Goal: Task Accomplishment & Management: Complete application form

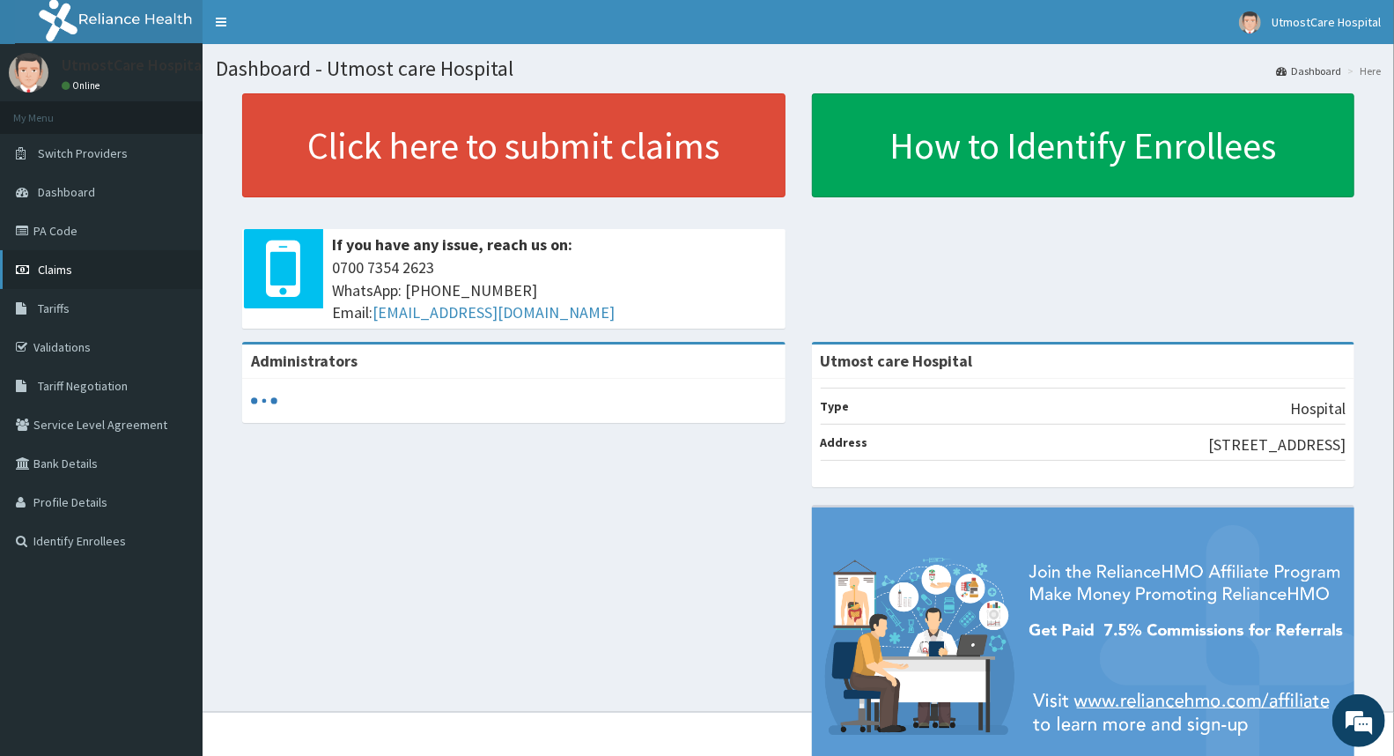
click at [100, 266] on link "Claims" at bounding box center [101, 269] width 203 height 39
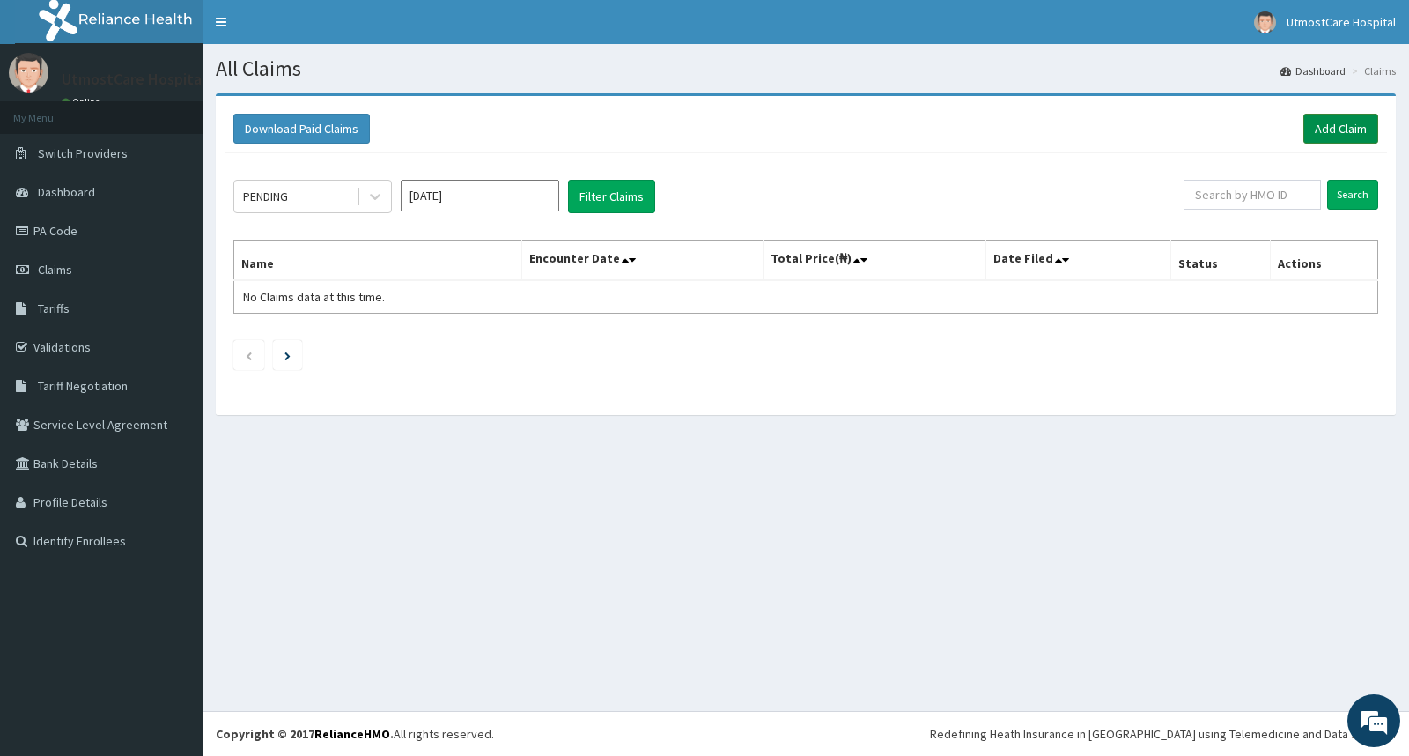
click at [1333, 137] on link "Add Claim" at bounding box center [1341, 129] width 75 height 30
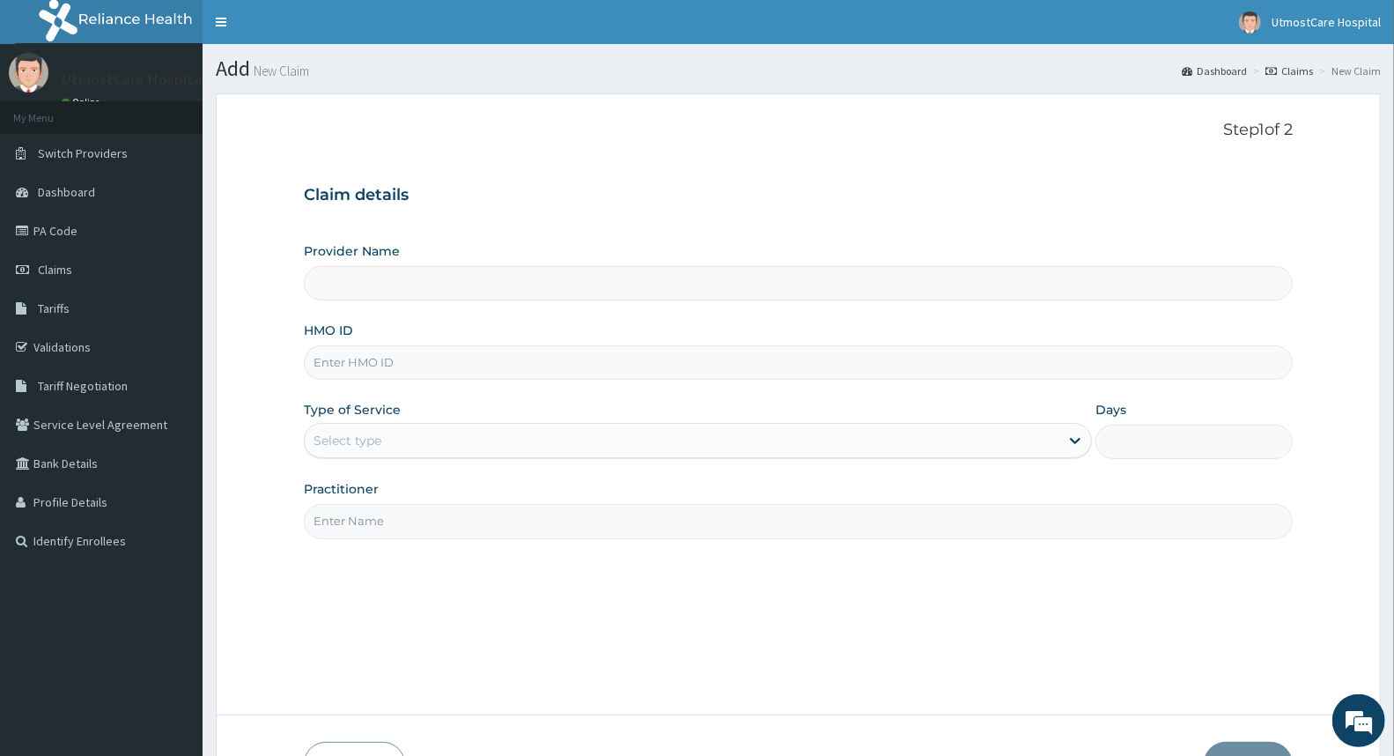
type input "Utmost care Hospital"
click at [493, 286] on input "Utmost care Hospital" at bounding box center [798, 283] width 989 height 34
click at [456, 349] on input "HMO ID" at bounding box center [798, 362] width 989 height 34
paste input "SCC/10007/C"
type input "SCC/10007/C"
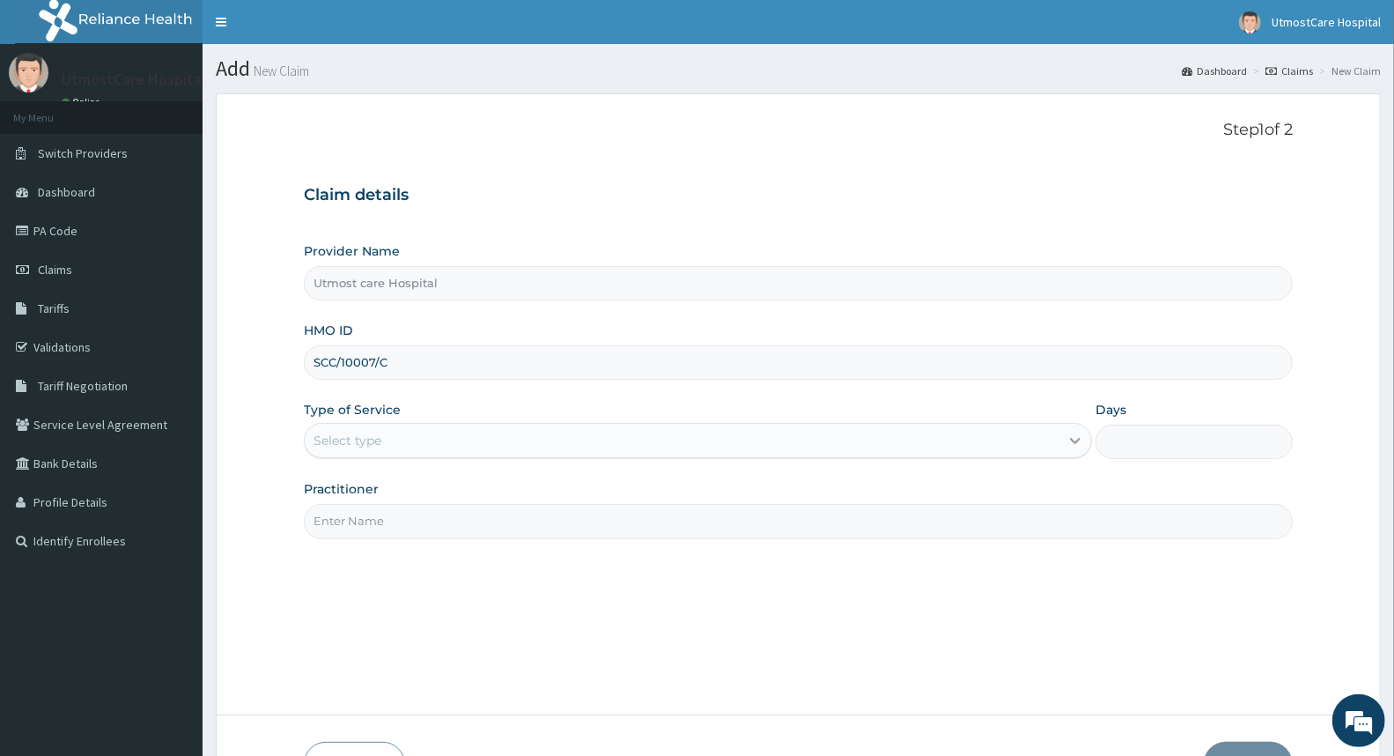
click at [1072, 447] on icon at bounding box center [1076, 441] width 18 height 18
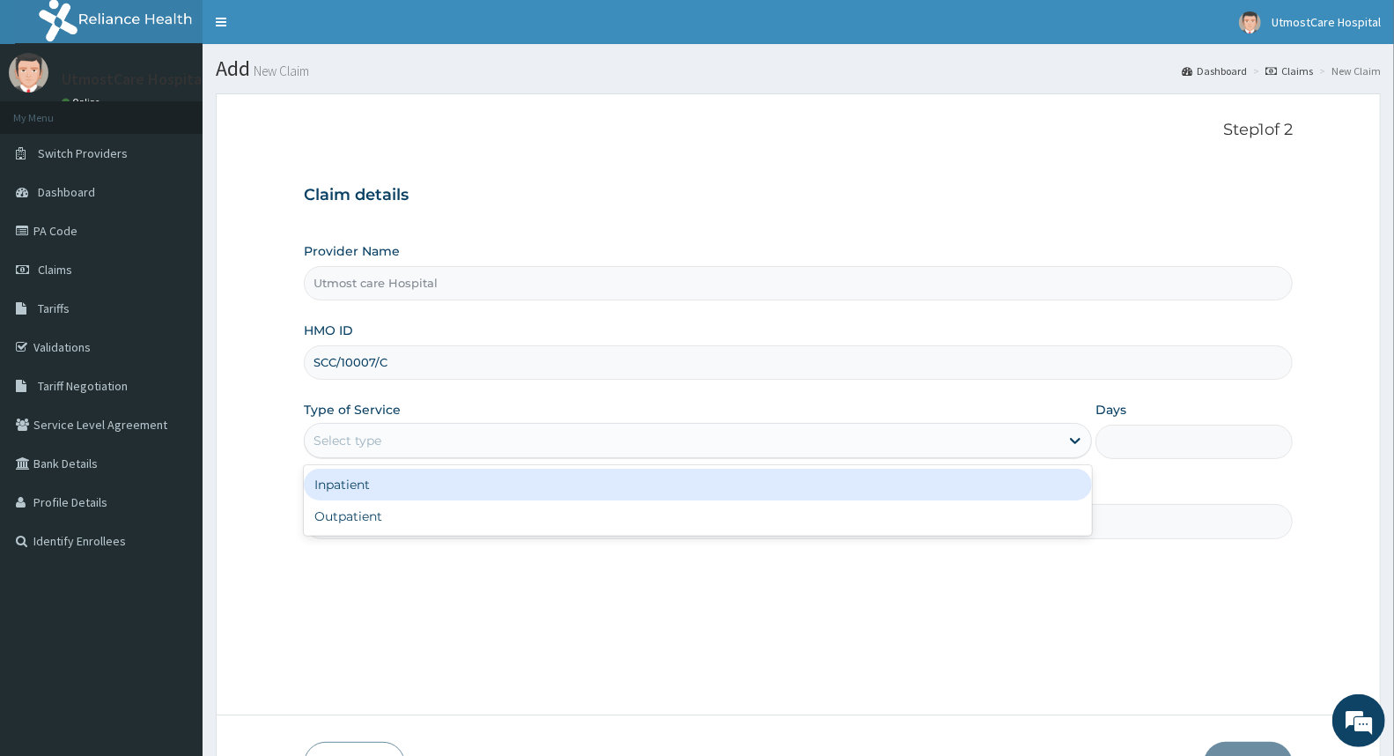
click at [772, 497] on div "Inpatient" at bounding box center [698, 485] width 788 height 32
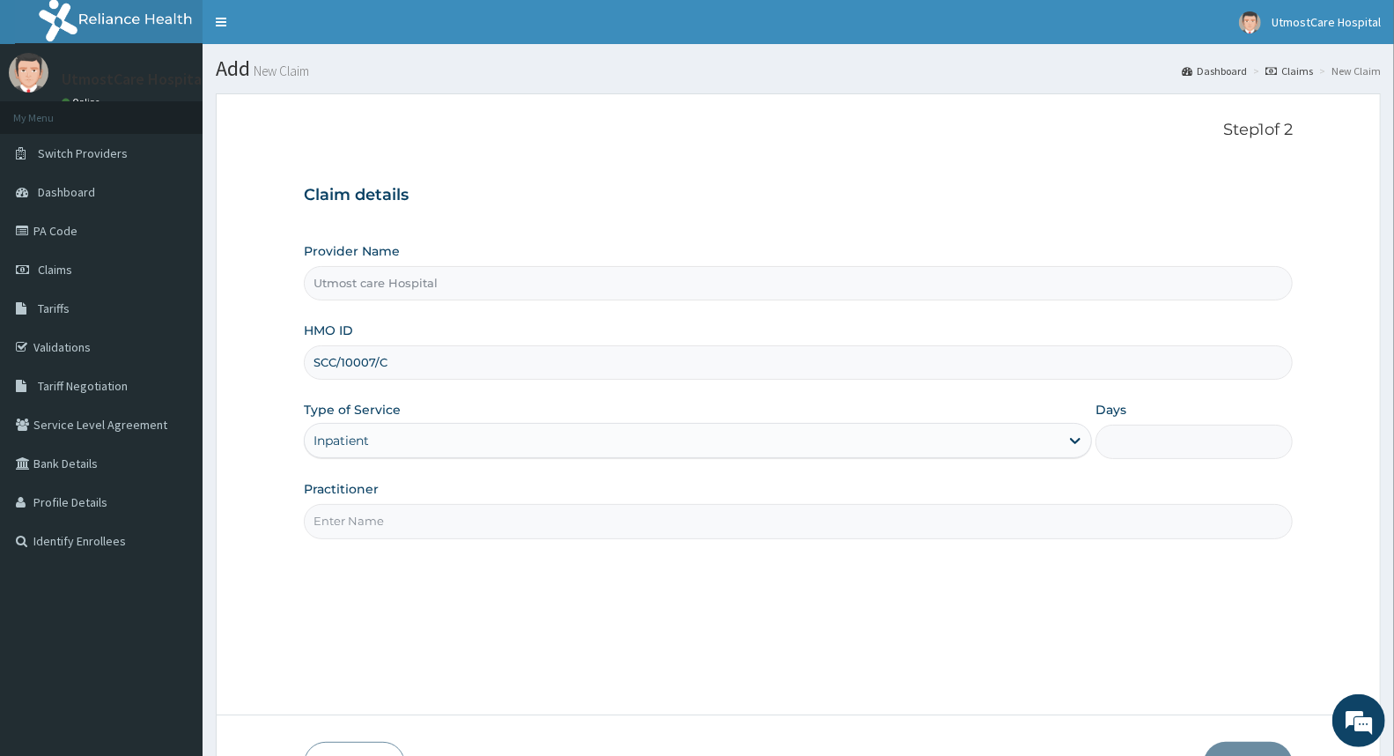
click at [1178, 452] on input "Days" at bounding box center [1194, 442] width 197 height 34
type input "2"
click at [706, 537] on input "Practitioner" at bounding box center [798, 521] width 989 height 34
type input "DR [PERSON_NAME]"
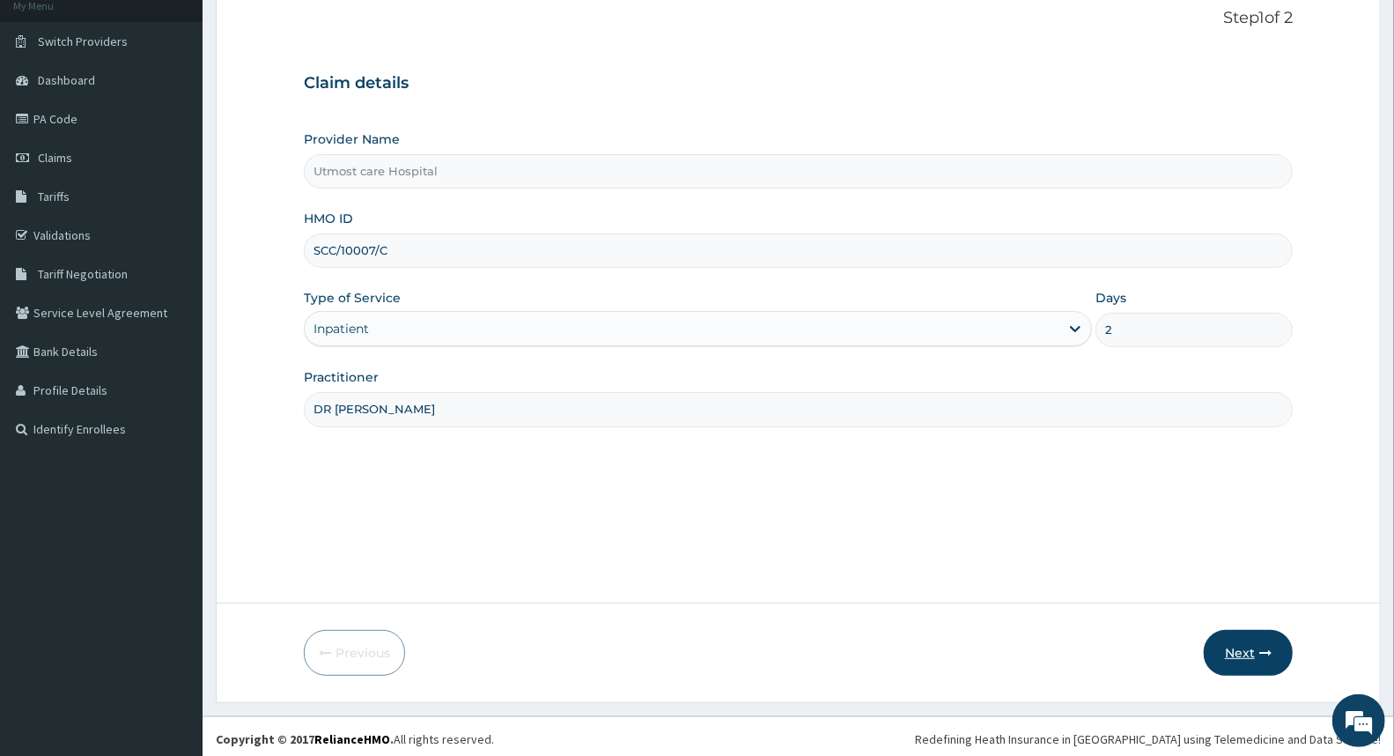
scroll to position [117, 0]
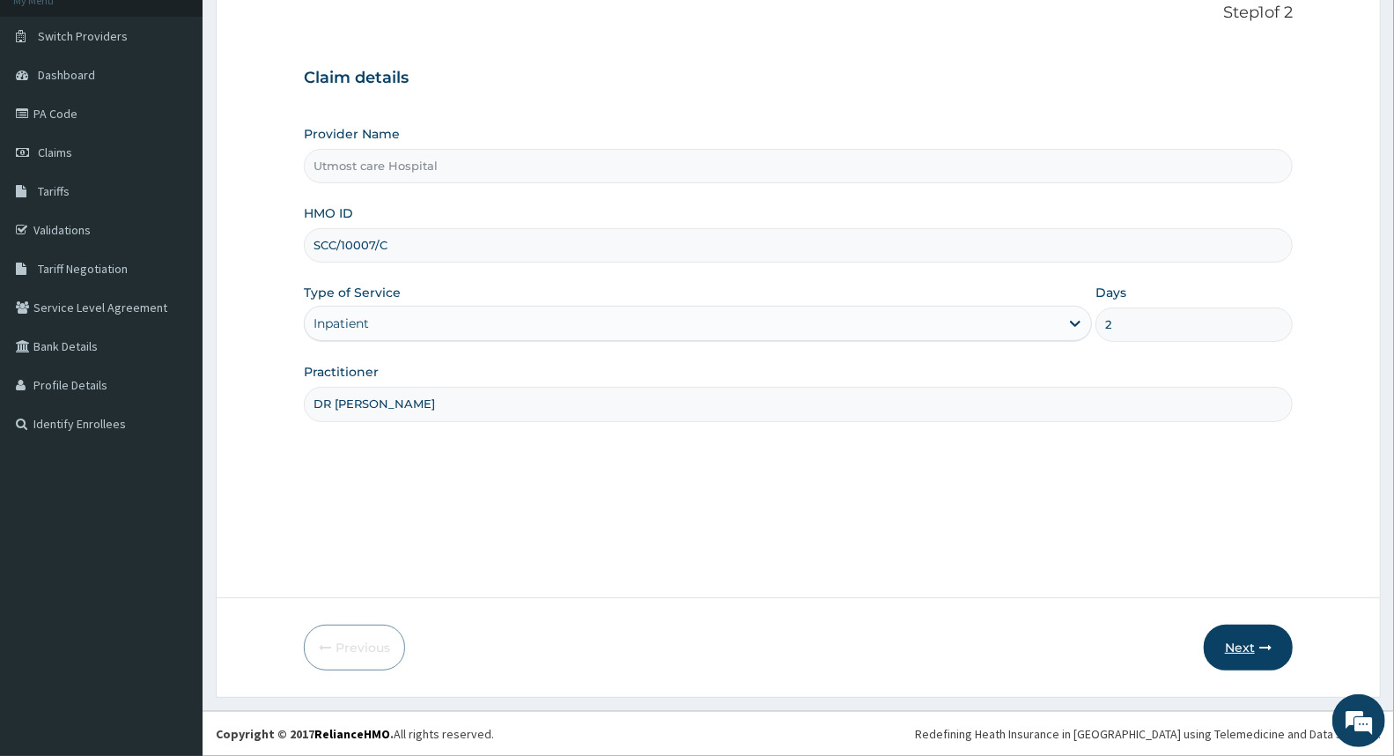
click at [1247, 655] on button "Next" at bounding box center [1248, 647] width 89 height 46
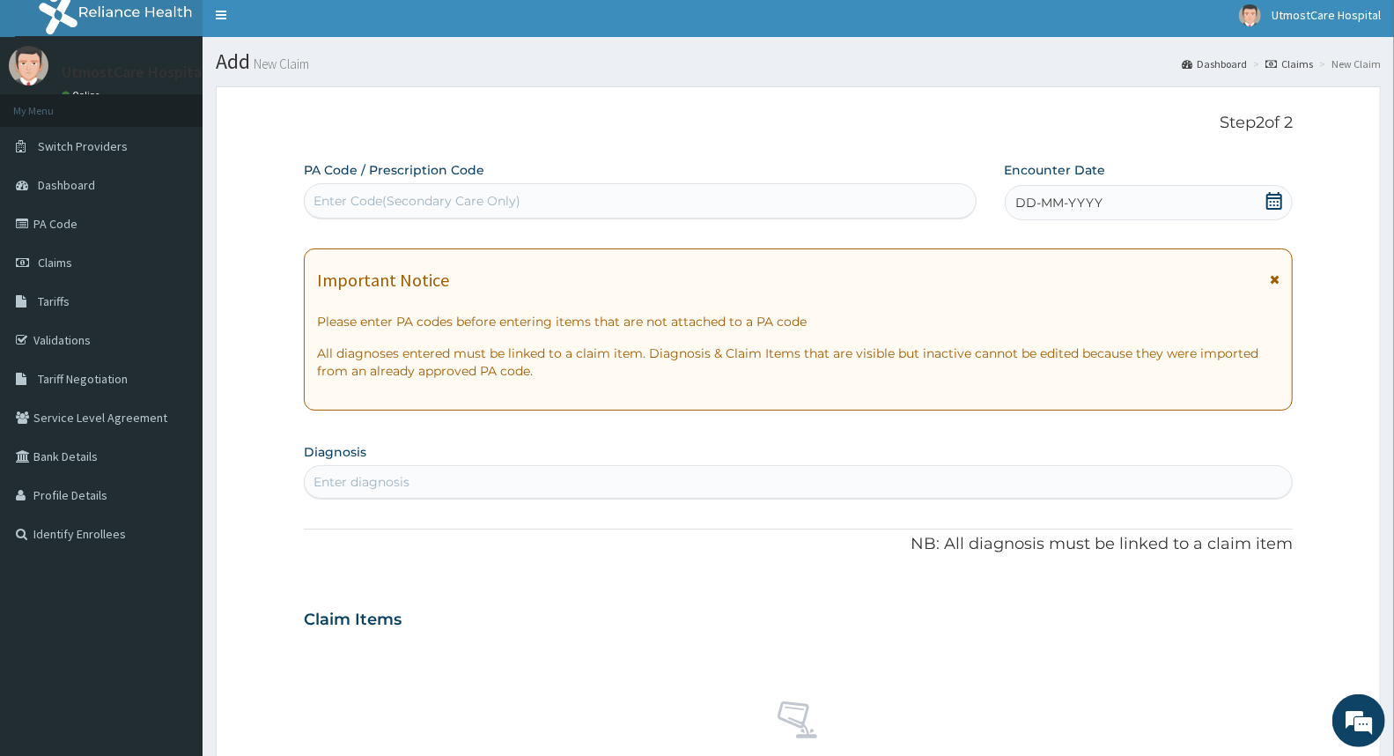
scroll to position [0, 0]
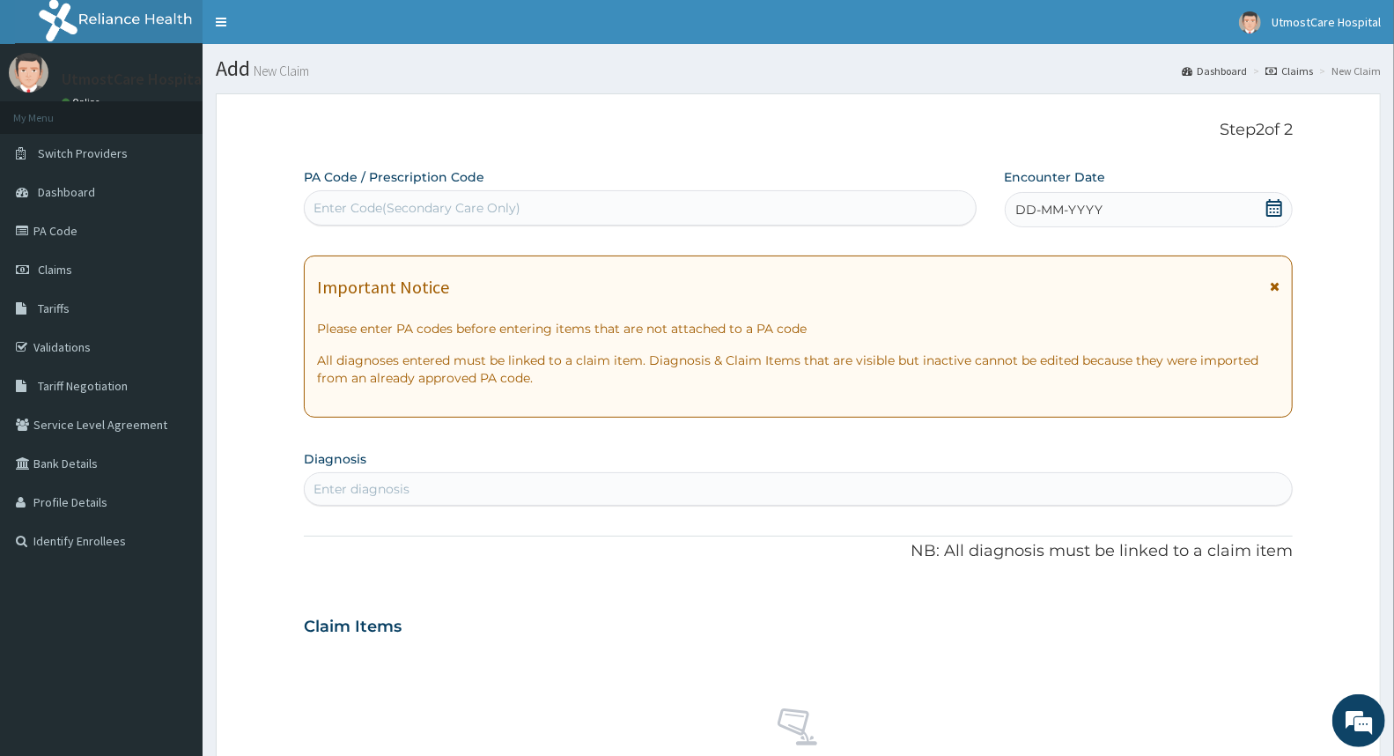
click at [1271, 210] on icon at bounding box center [1275, 208] width 18 height 18
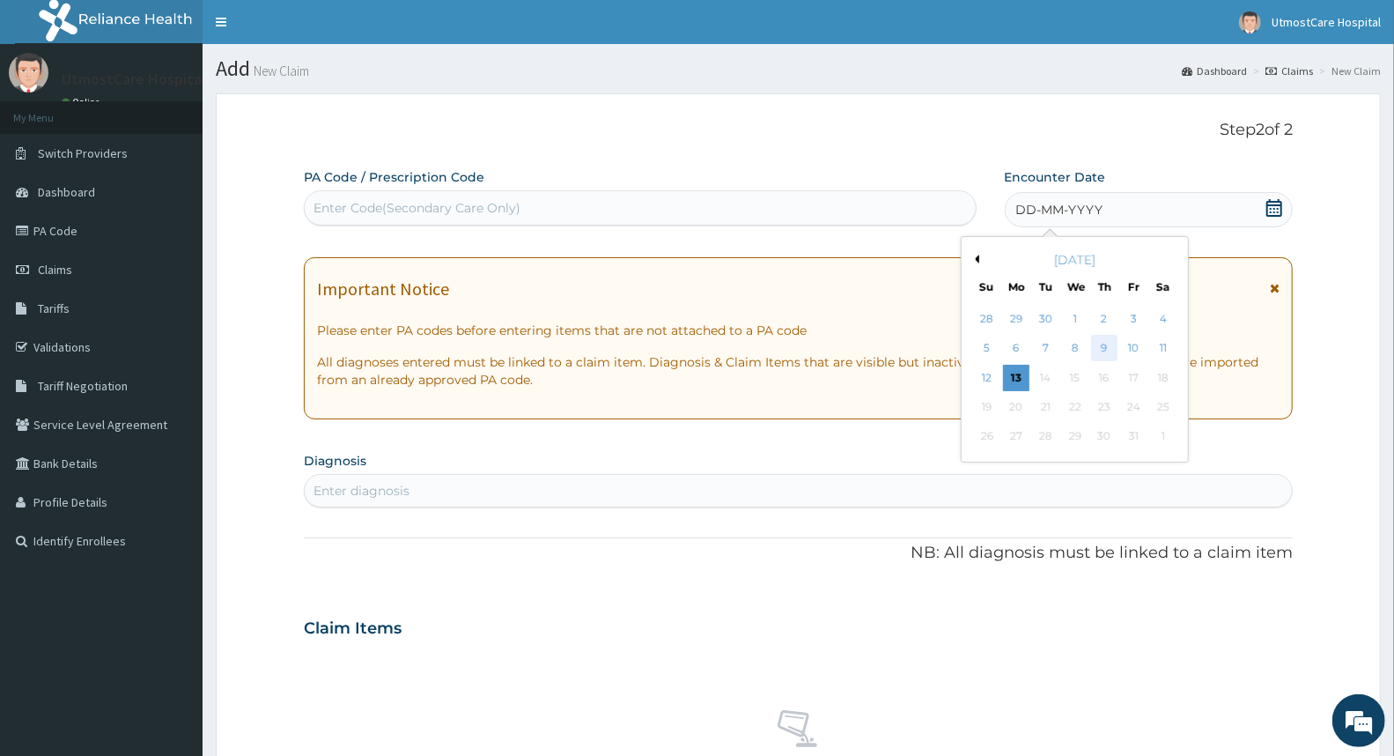
click at [1101, 350] on div "9" at bounding box center [1104, 349] width 26 height 26
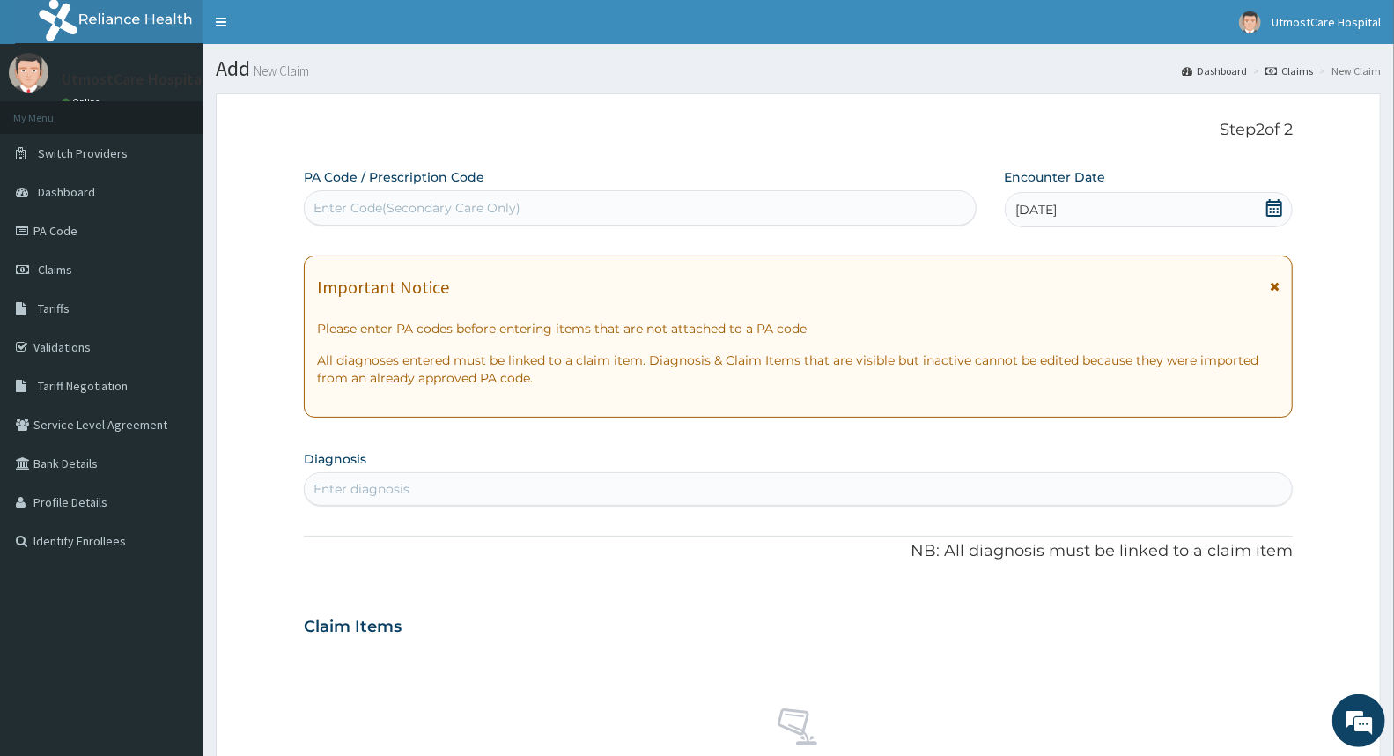
click at [456, 491] on div "Enter diagnosis" at bounding box center [798, 489] width 987 height 28
type input "s"
type input "[MEDICAL_DATA]"
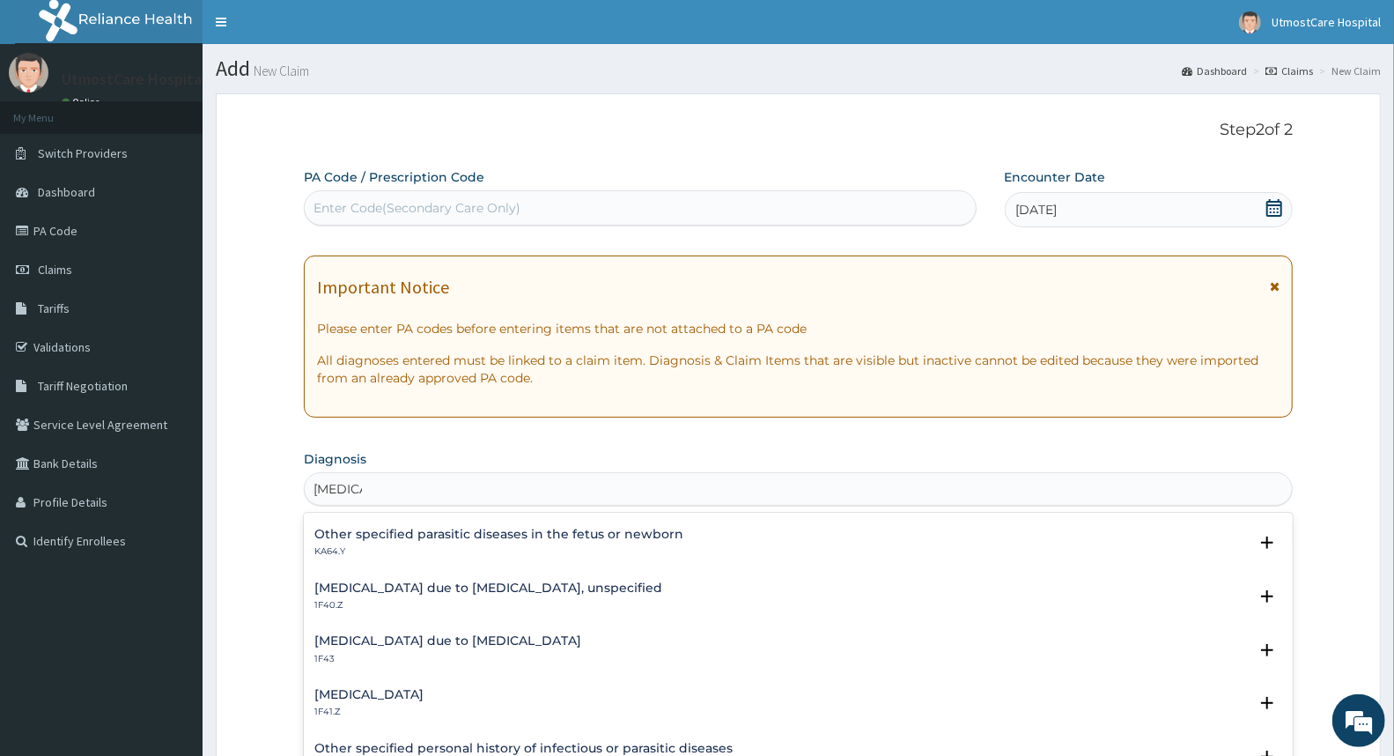
scroll to position [196, 0]
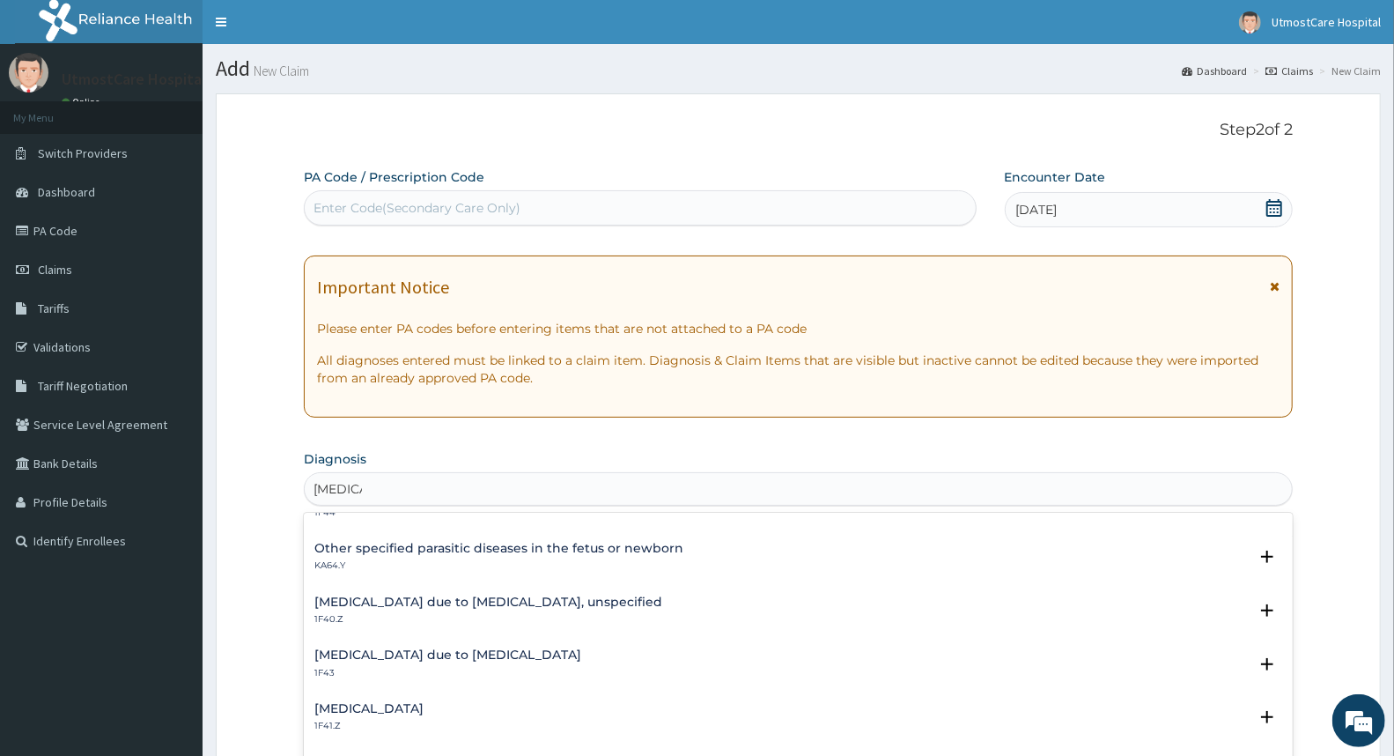
click at [618, 614] on p "1F40.Z" at bounding box center [488, 619] width 348 height 12
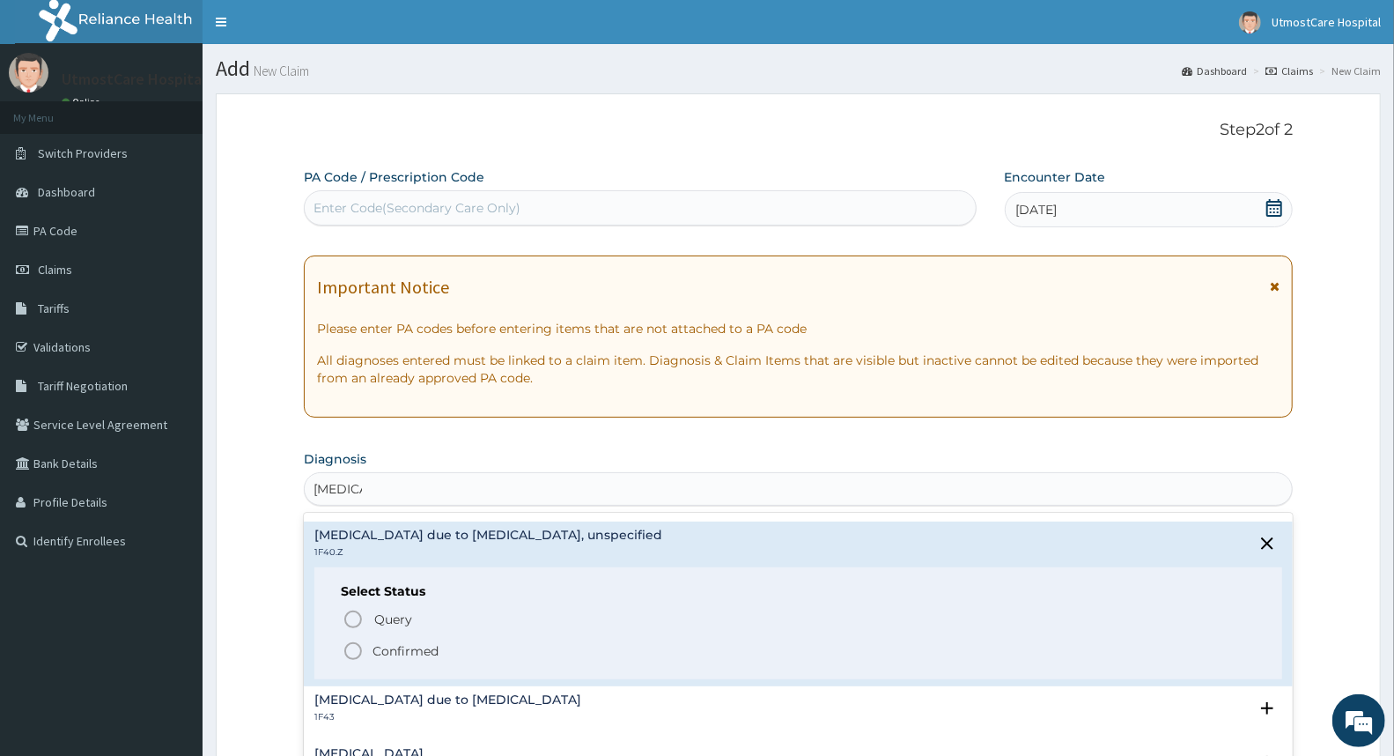
scroll to position [293, 0]
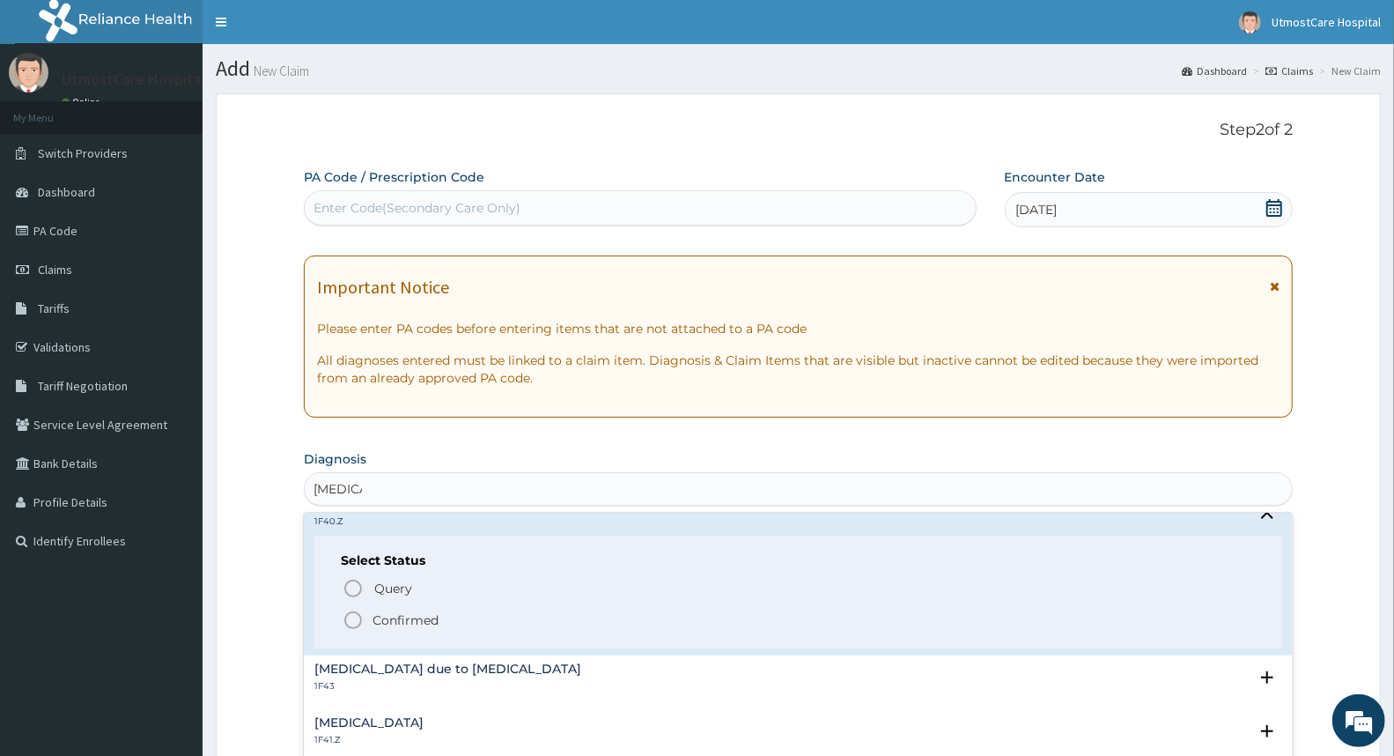
click at [352, 620] on icon "status option filled" at bounding box center [353, 620] width 21 height 21
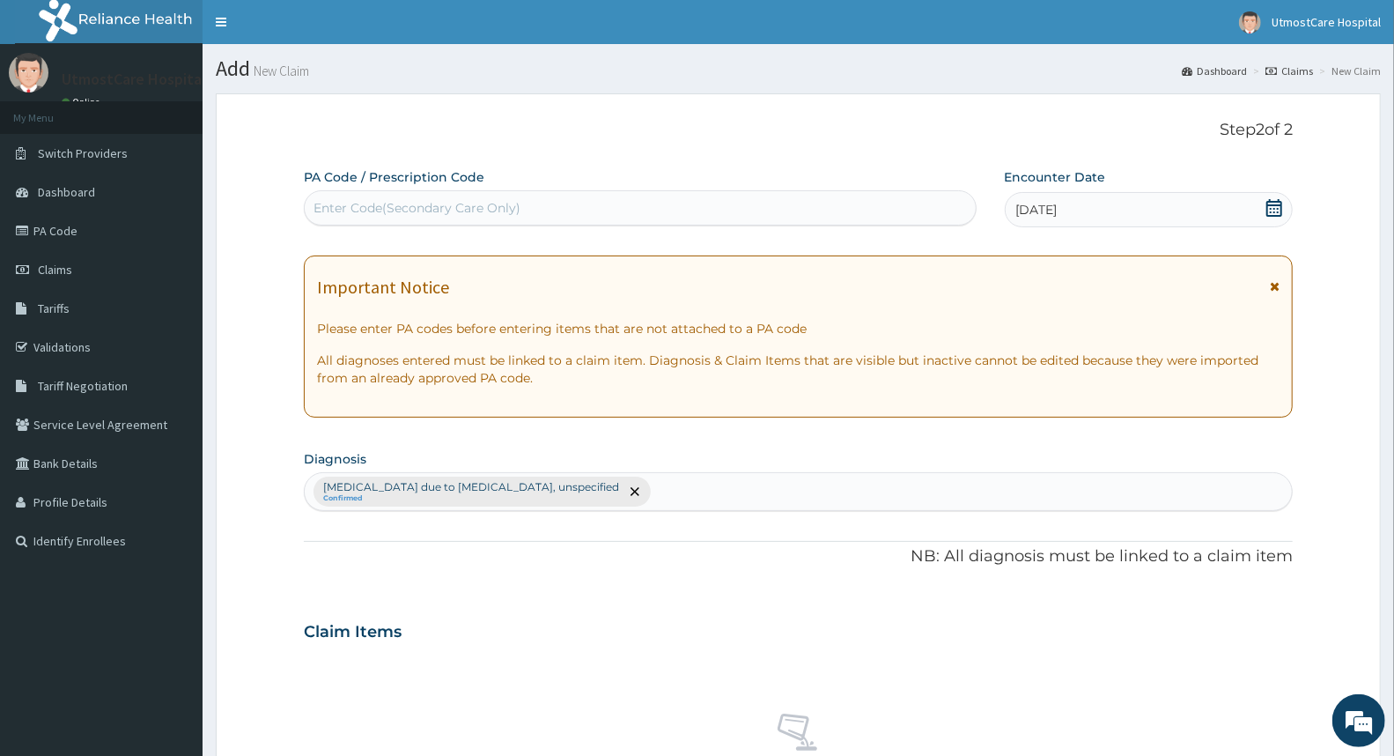
click at [753, 497] on div "[MEDICAL_DATA] due to [MEDICAL_DATA], unspecified Confirmed" at bounding box center [798, 491] width 987 height 37
type input "[MEDICAL_DATA]"
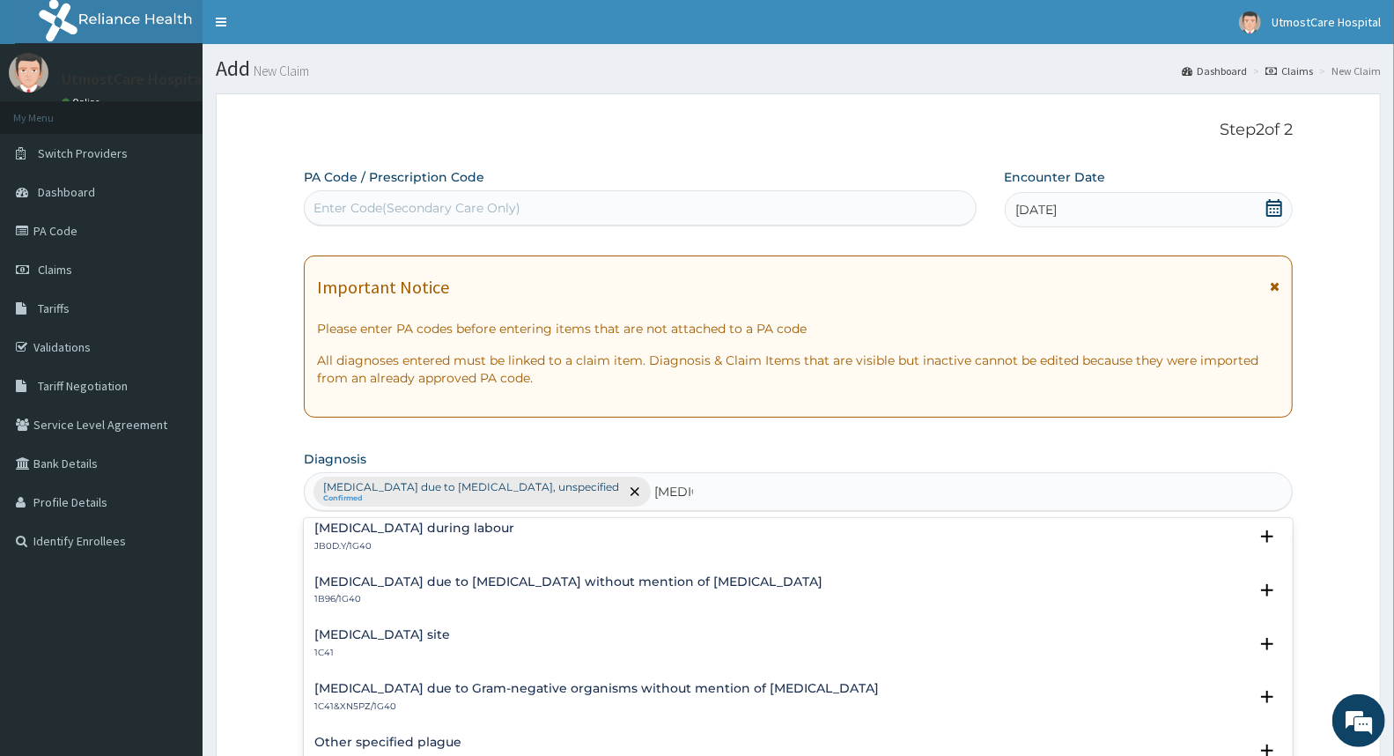
scroll to position [489, 0]
click at [450, 638] on h4 "[MEDICAL_DATA] site" at bounding box center [382, 633] width 136 height 13
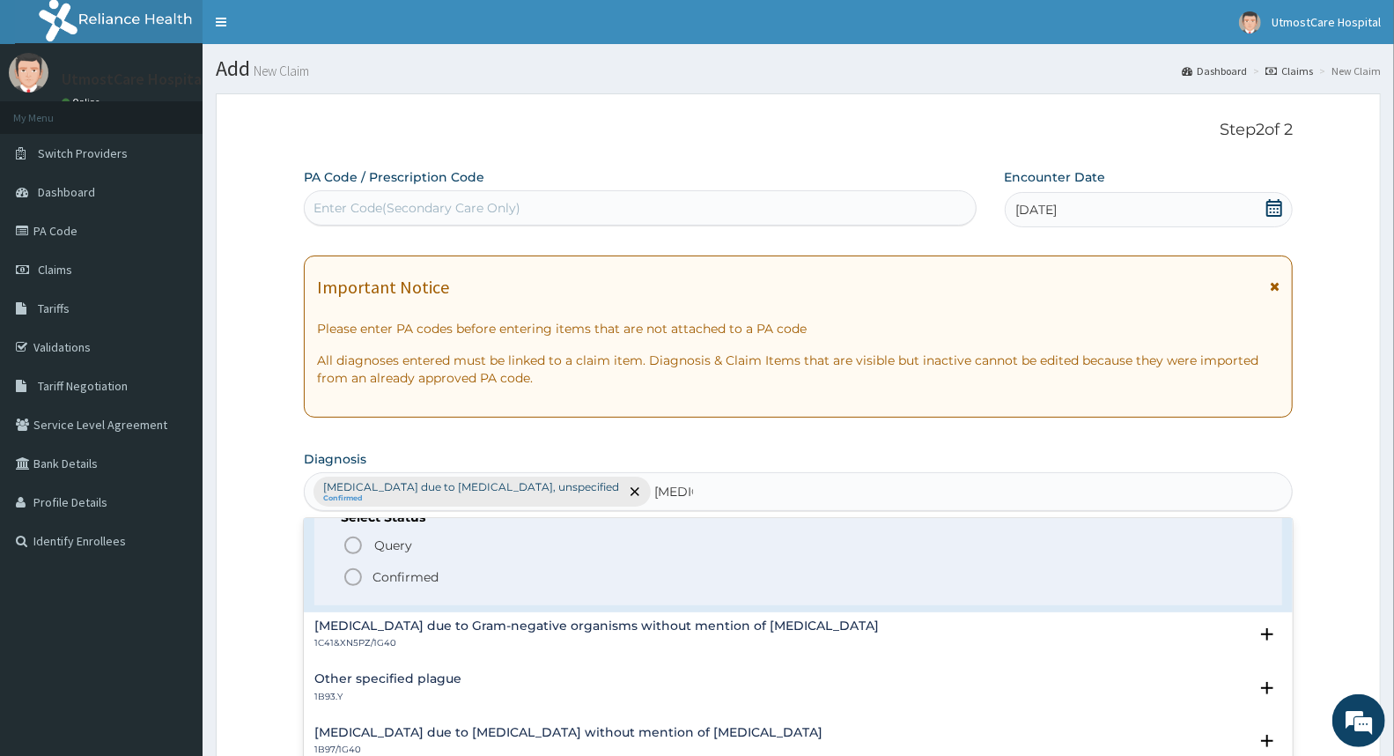
scroll to position [684, 0]
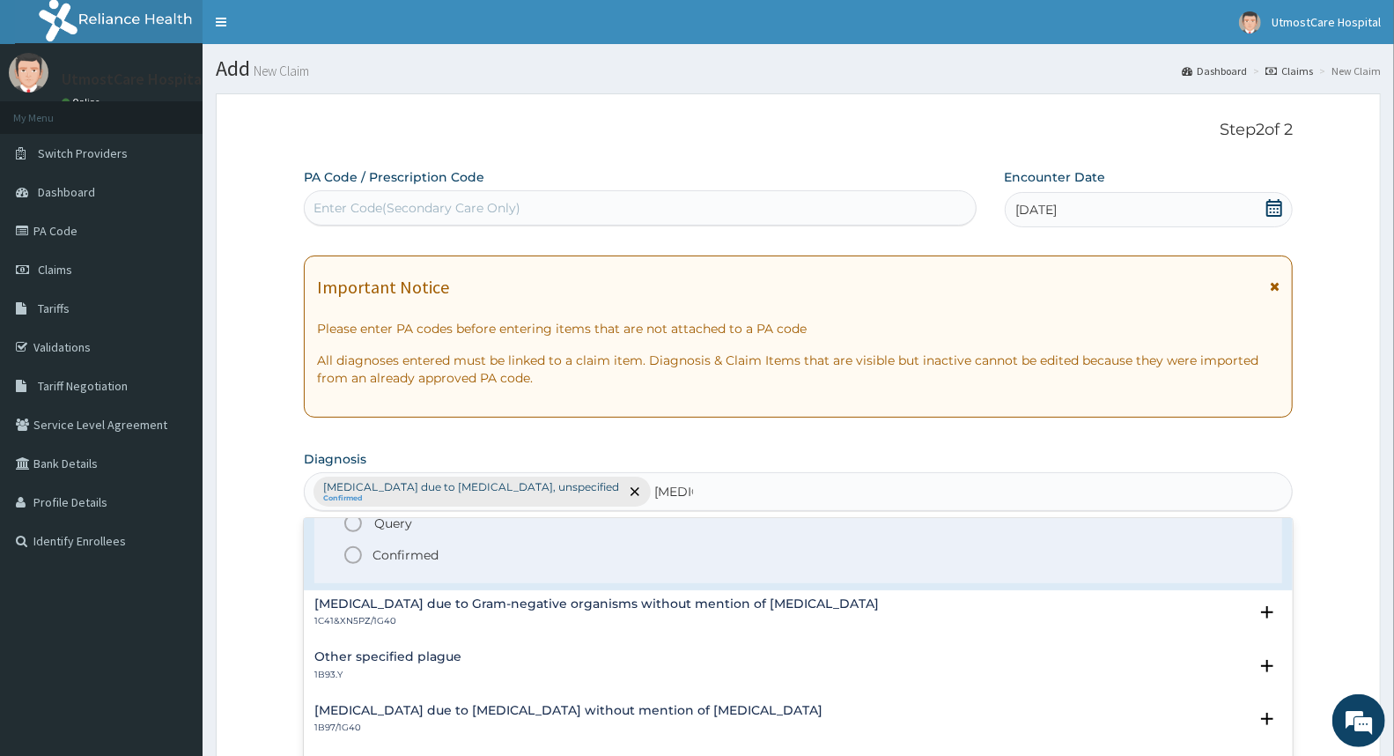
click at [353, 551] on icon "status option filled" at bounding box center [353, 554] width 21 height 21
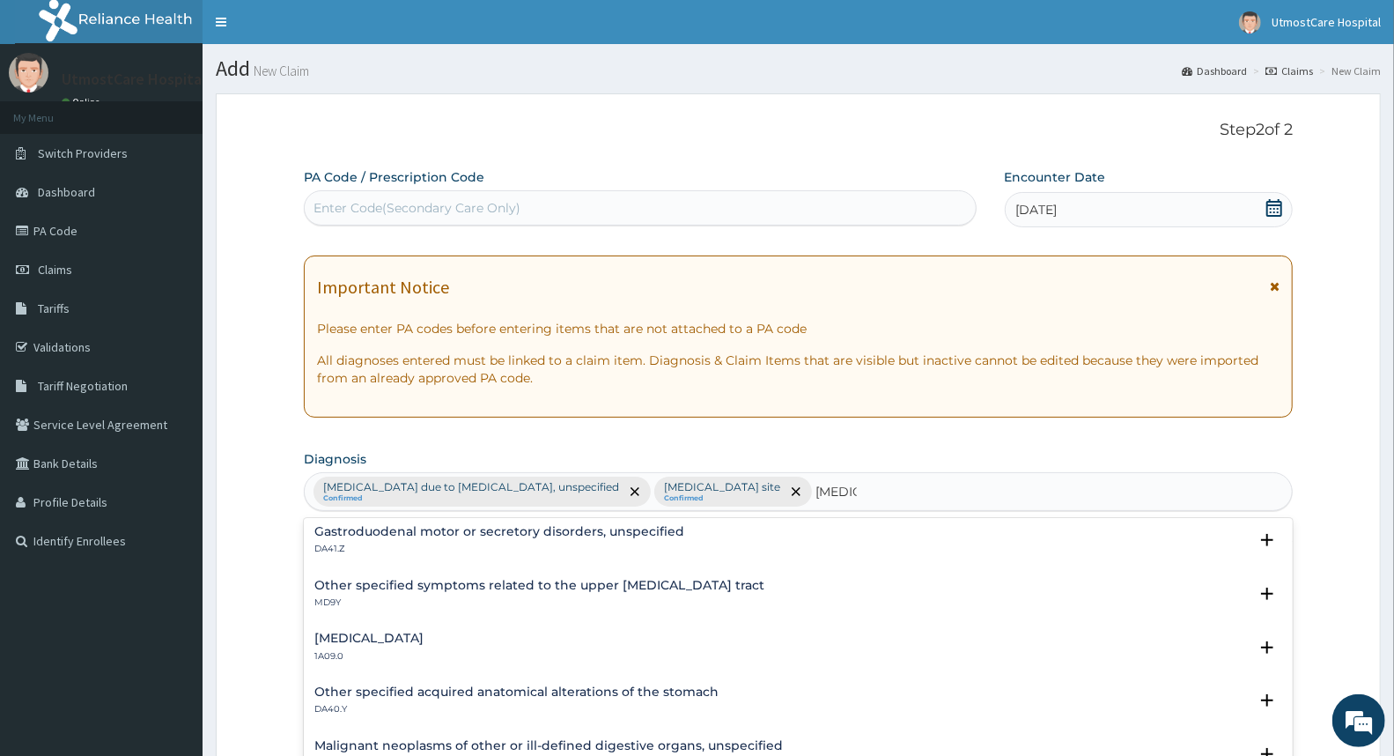
scroll to position [2412, 0]
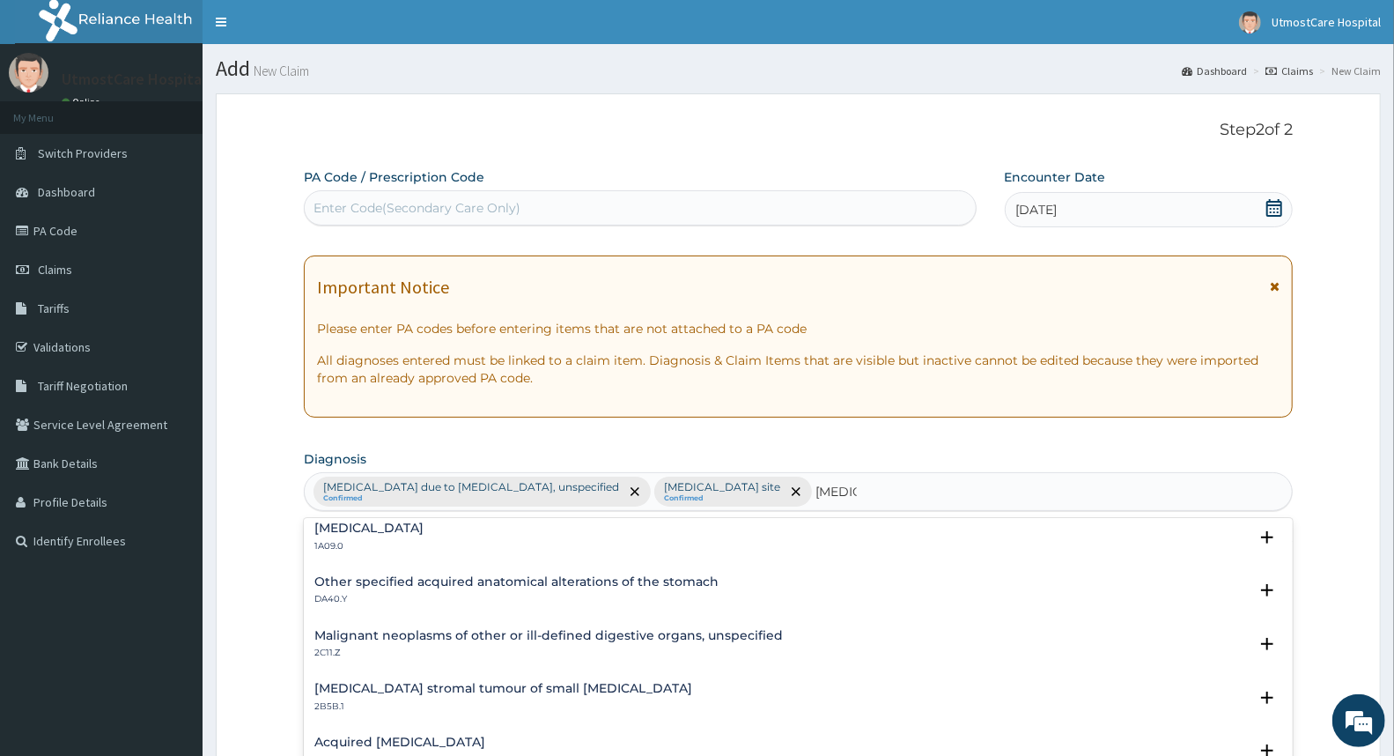
type input "[MEDICAL_DATA]"
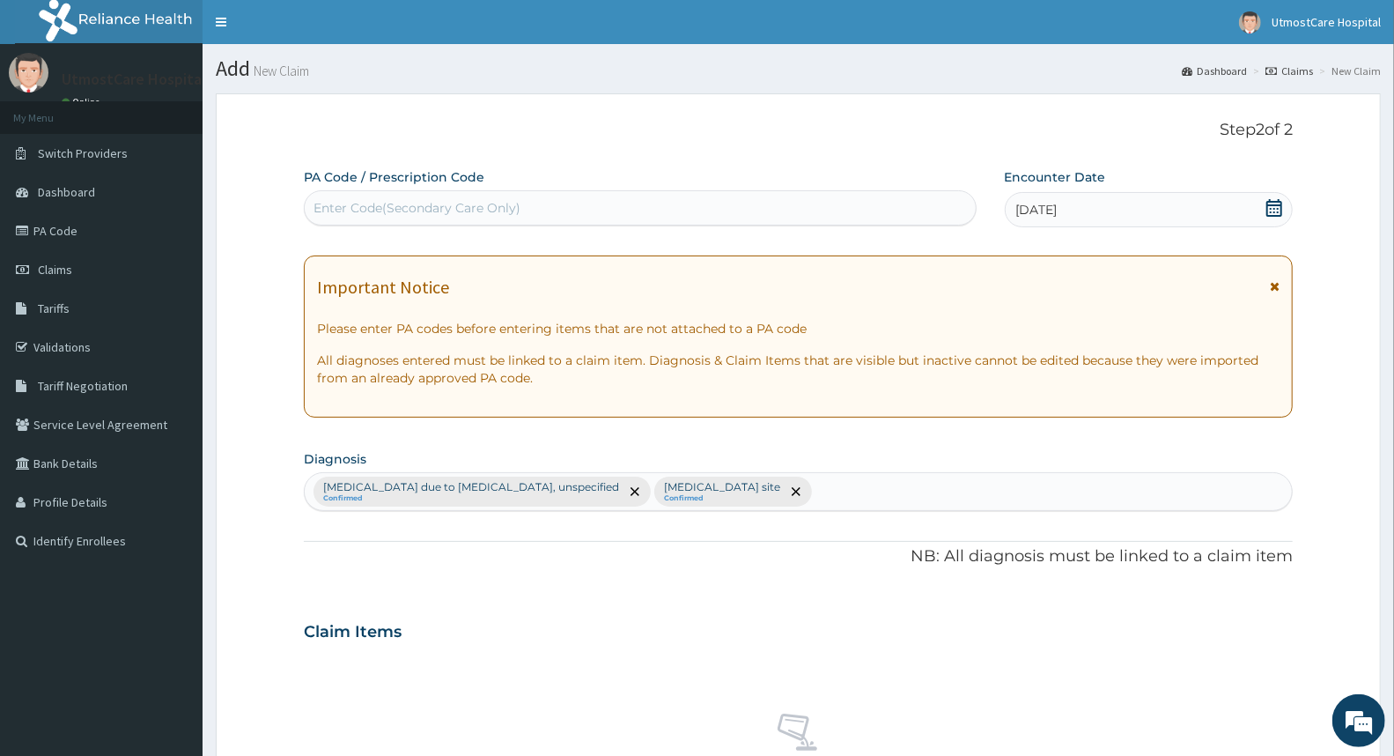
click at [1334, 493] on form "Step 2 of 2 PA Code / Prescription Code Enter Code(Secondary Care Only) Encount…" at bounding box center [798, 652] width 1165 height 1118
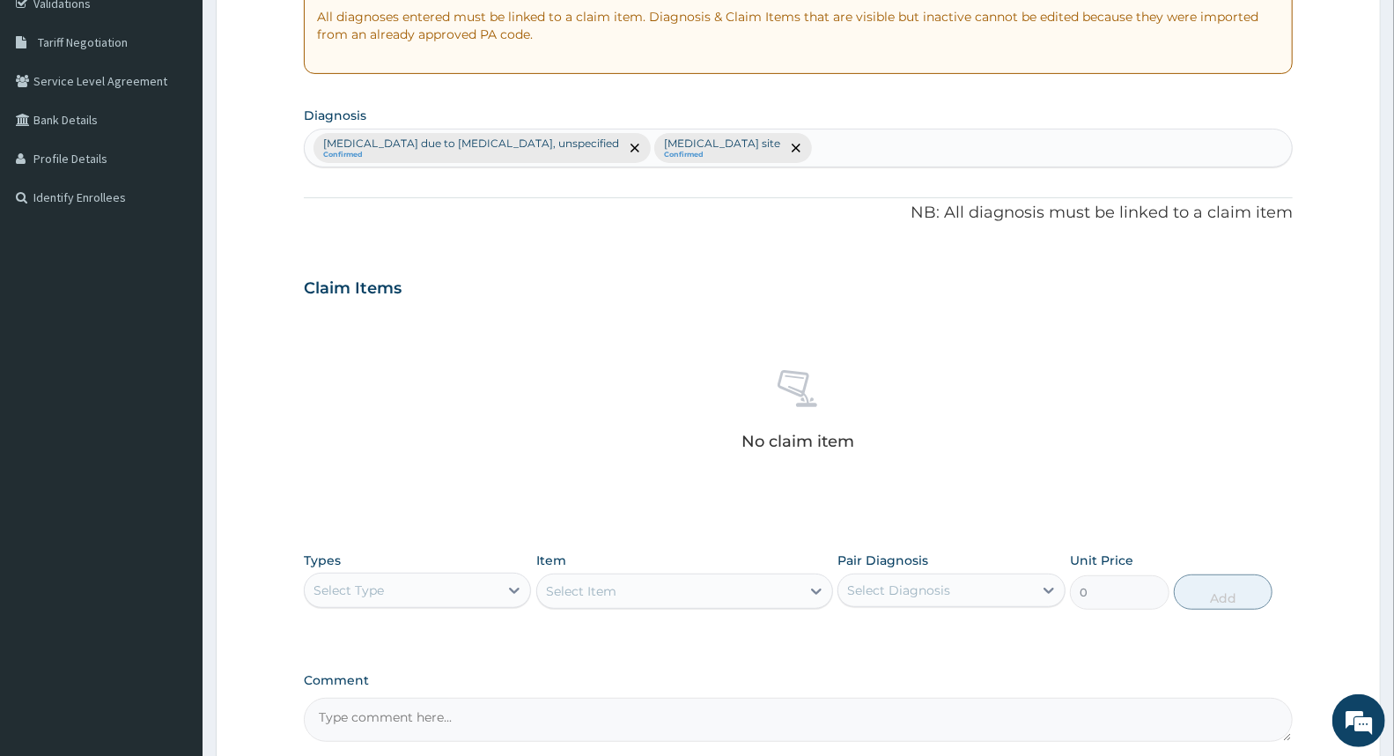
scroll to position [489, 0]
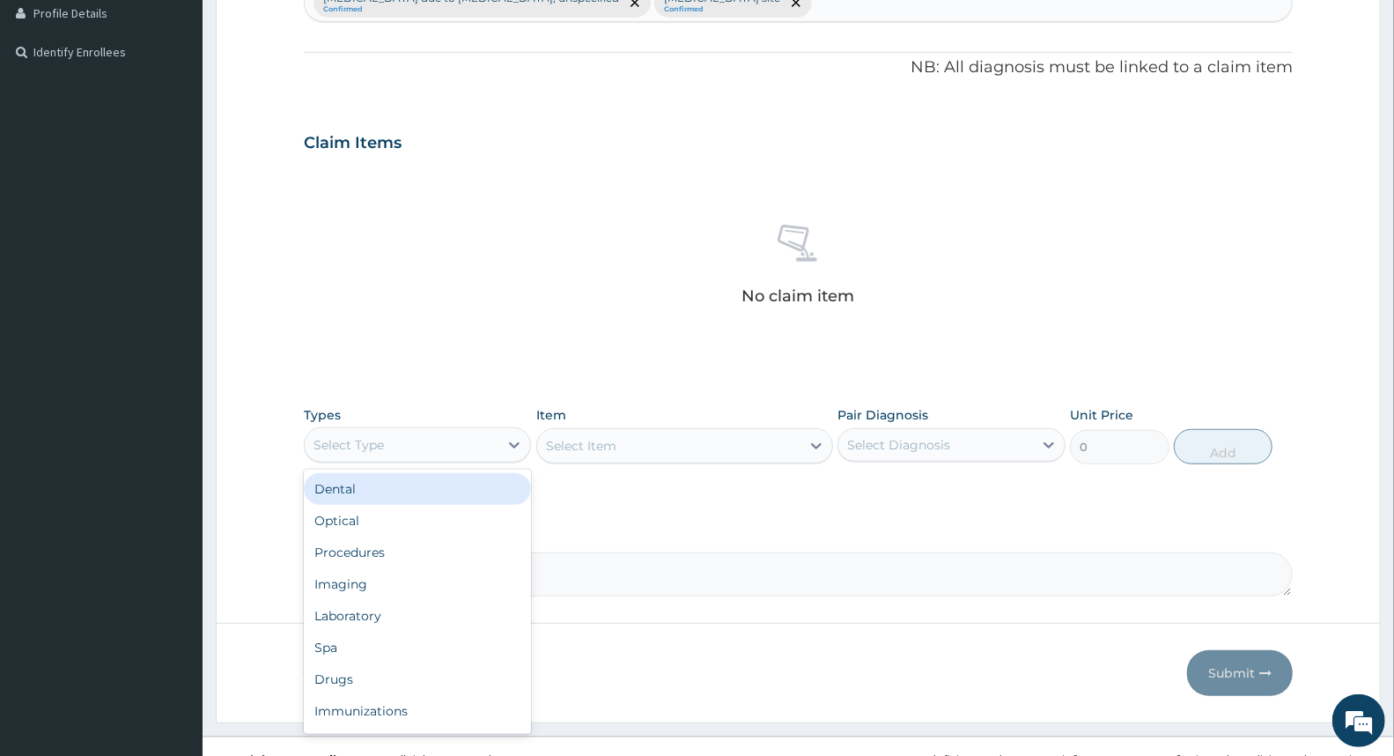
click at [423, 446] on div "Select Type" at bounding box center [402, 445] width 194 height 28
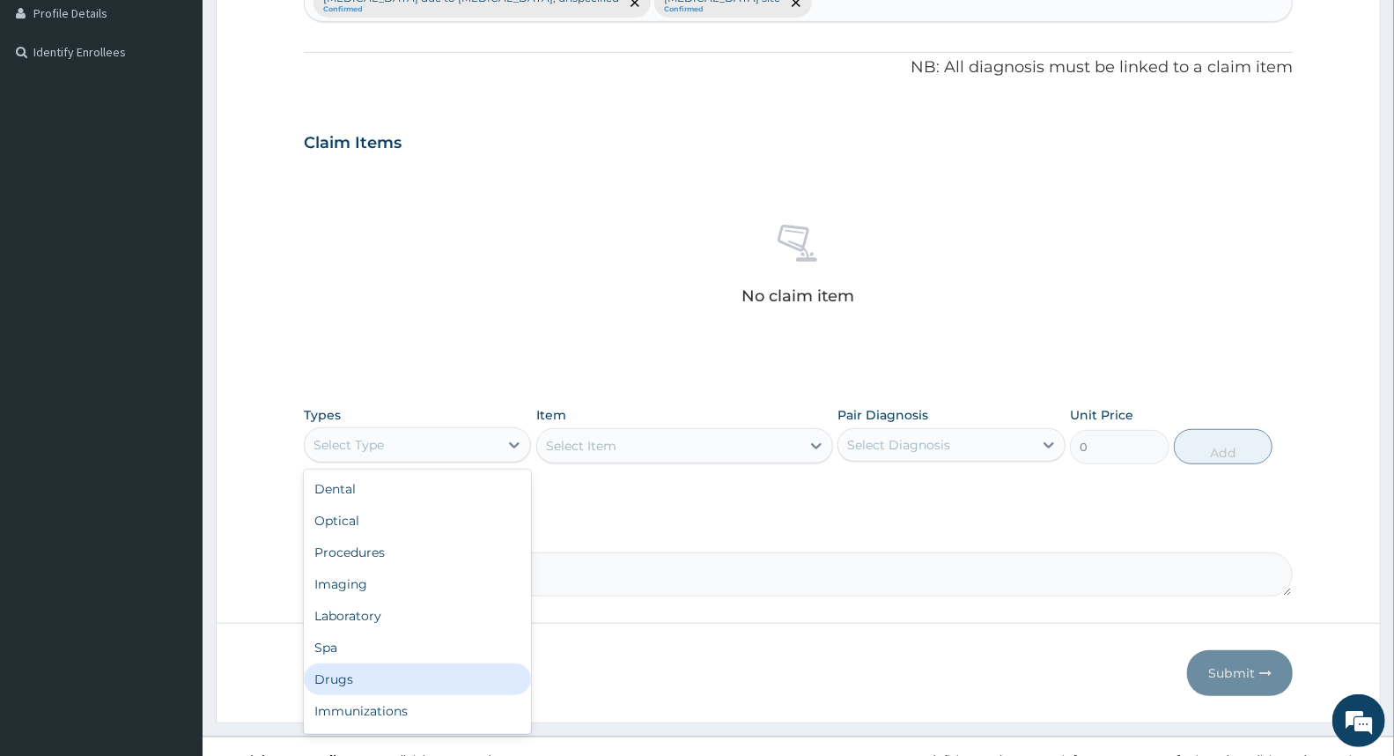
click at [395, 671] on div "Drugs" at bounding box center [417, 679] width 227 height 32
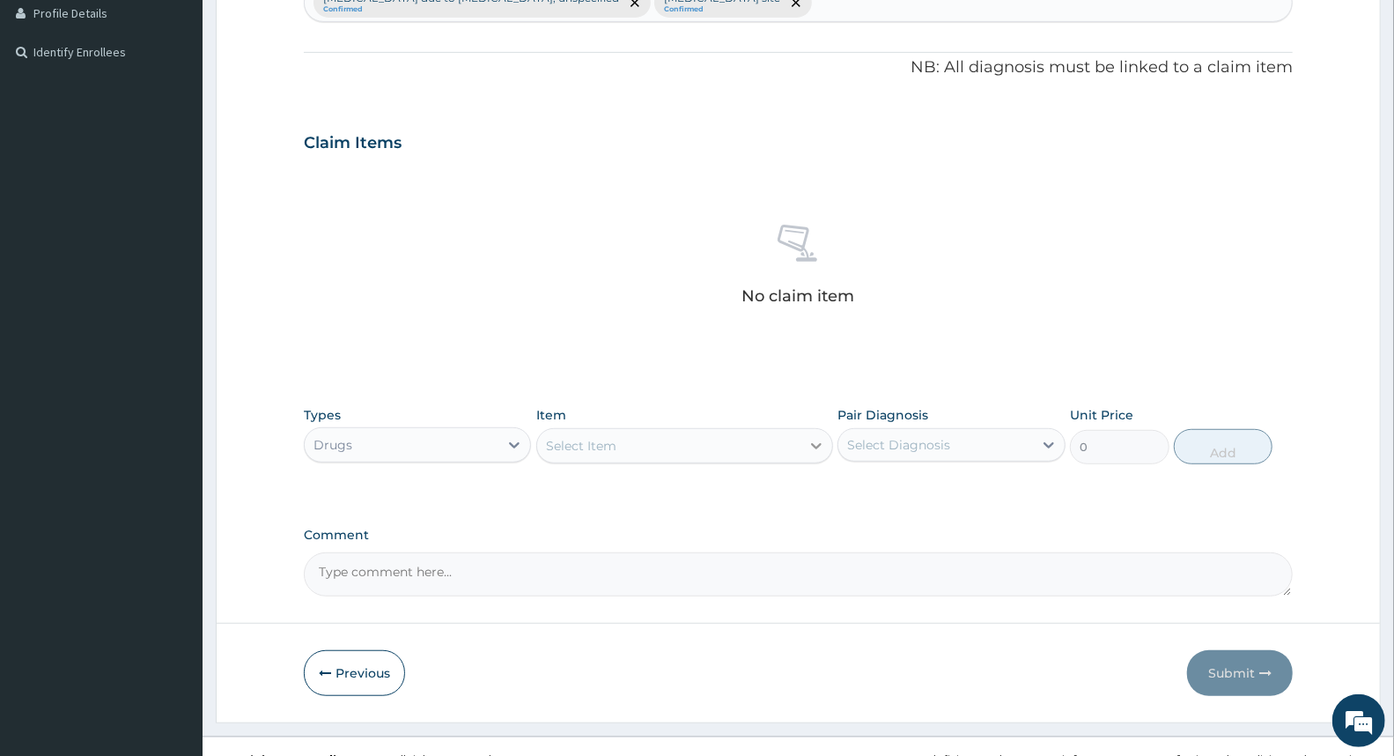
click at [815, 441] on icon at bounding box center [817, 446] width 18 height 18
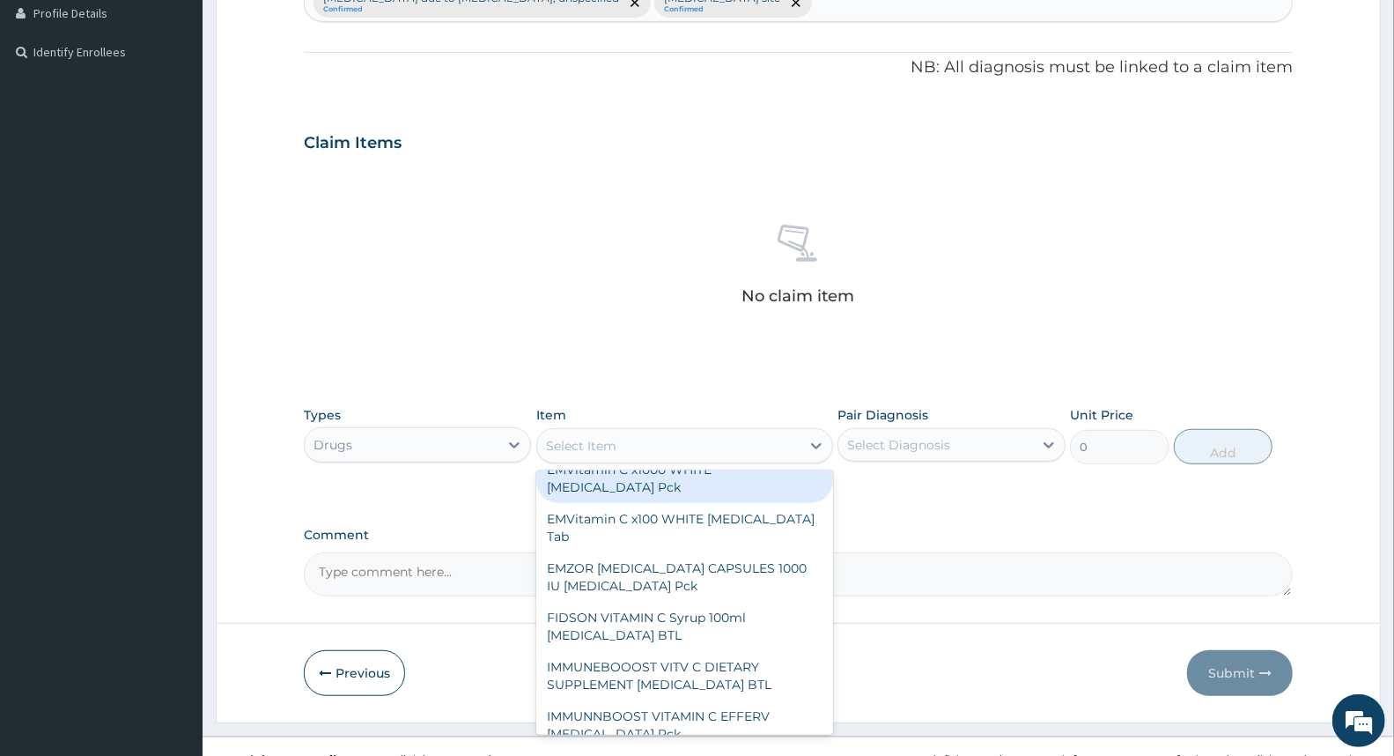
scroll to position [782, 0]
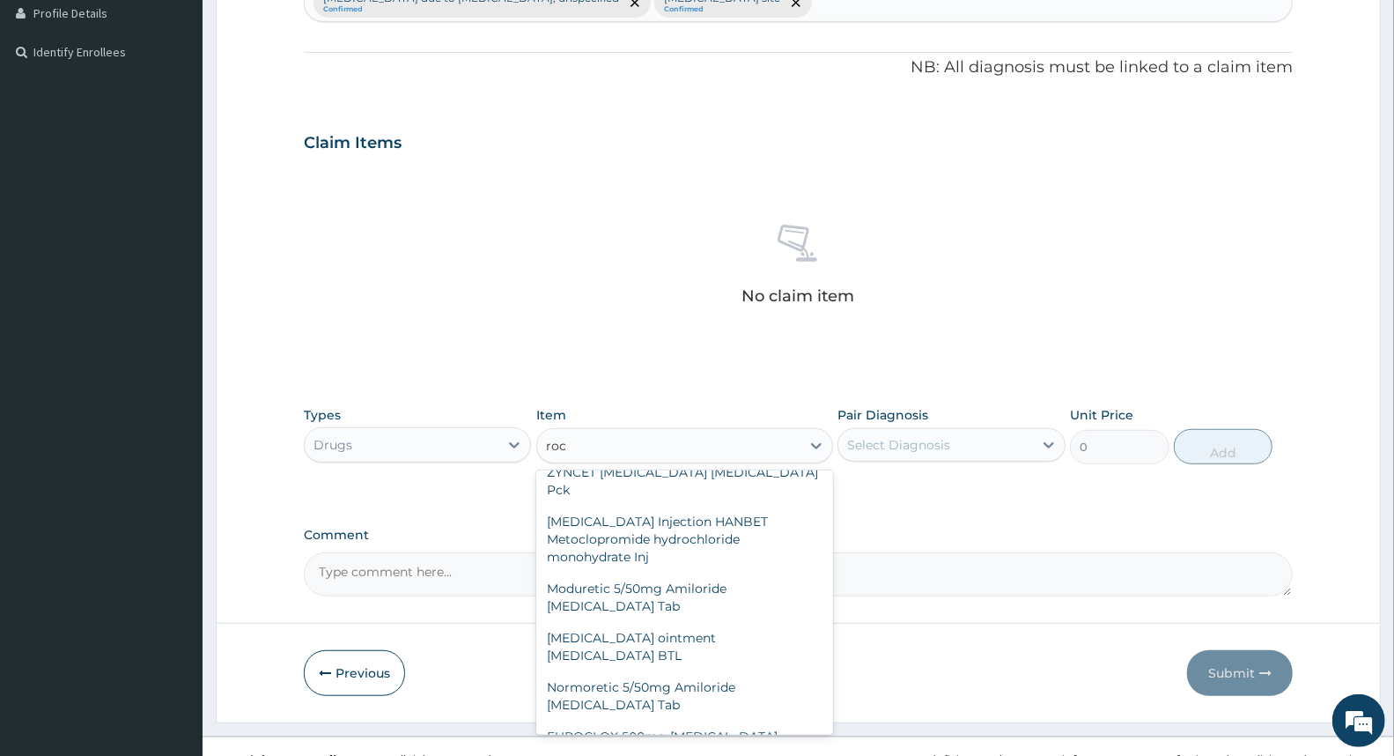
type input "roce"
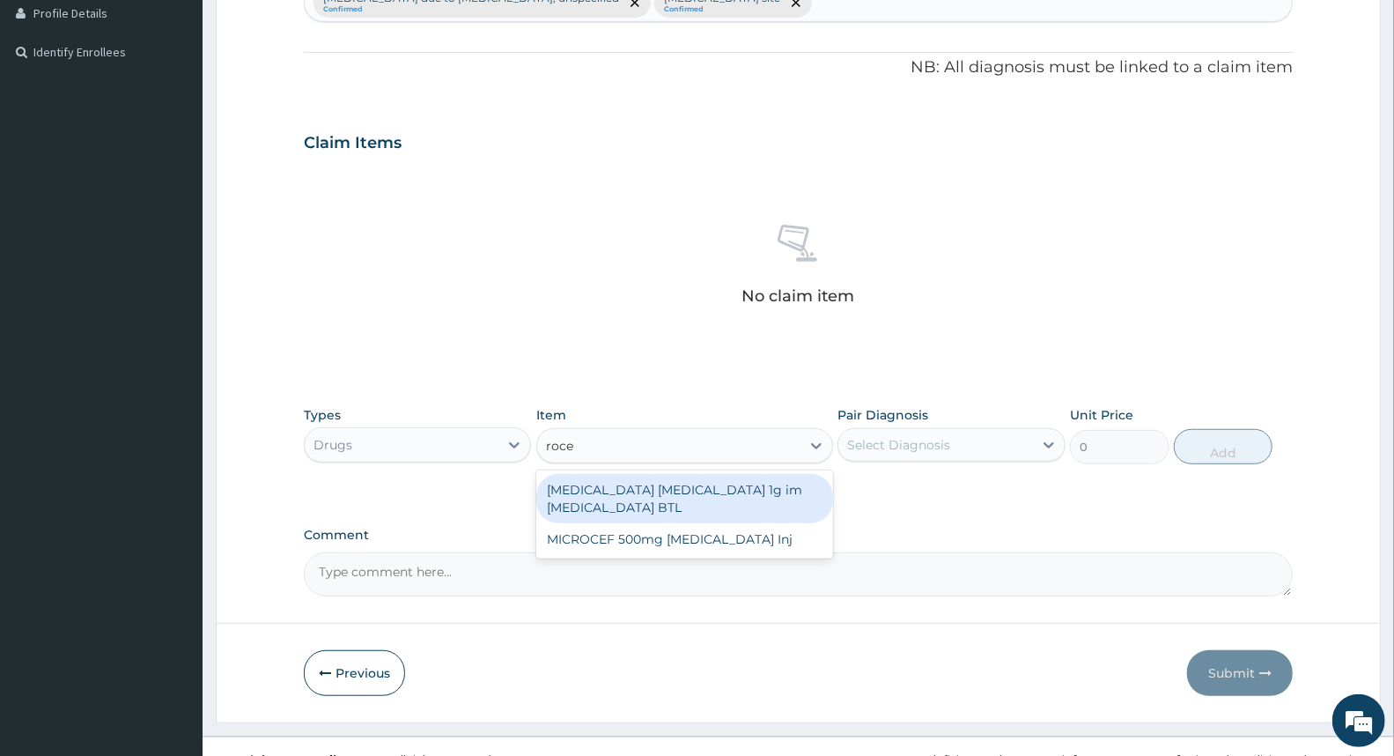
scroll to position [0, 0]
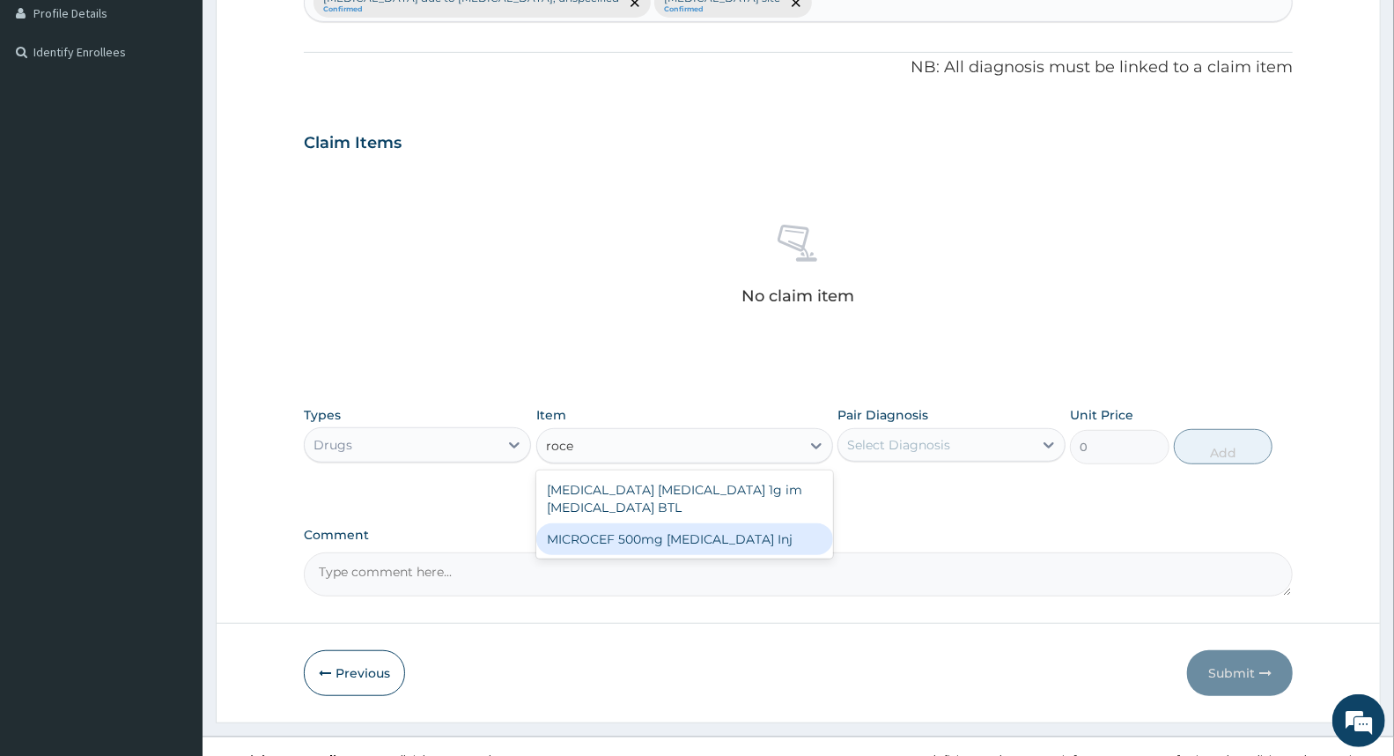
click at [745, 533] on div "MICROCEF 500mg [MEDICAL_DATA] Inj" at bounding box center [684, 539] width 297 height 32
type input "750"
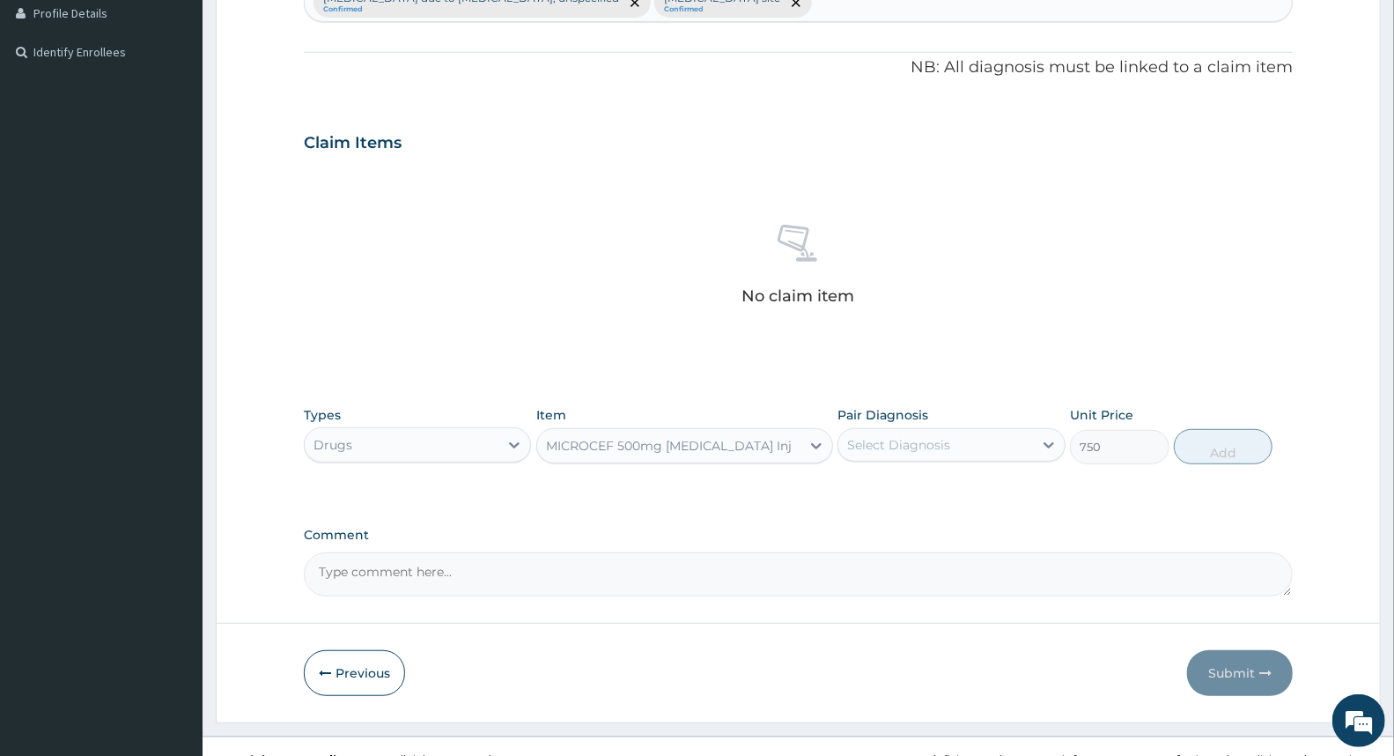
click at [957, 459] on div "Select Diagnosis" at bounding box center [951, 444] width 227 height 33
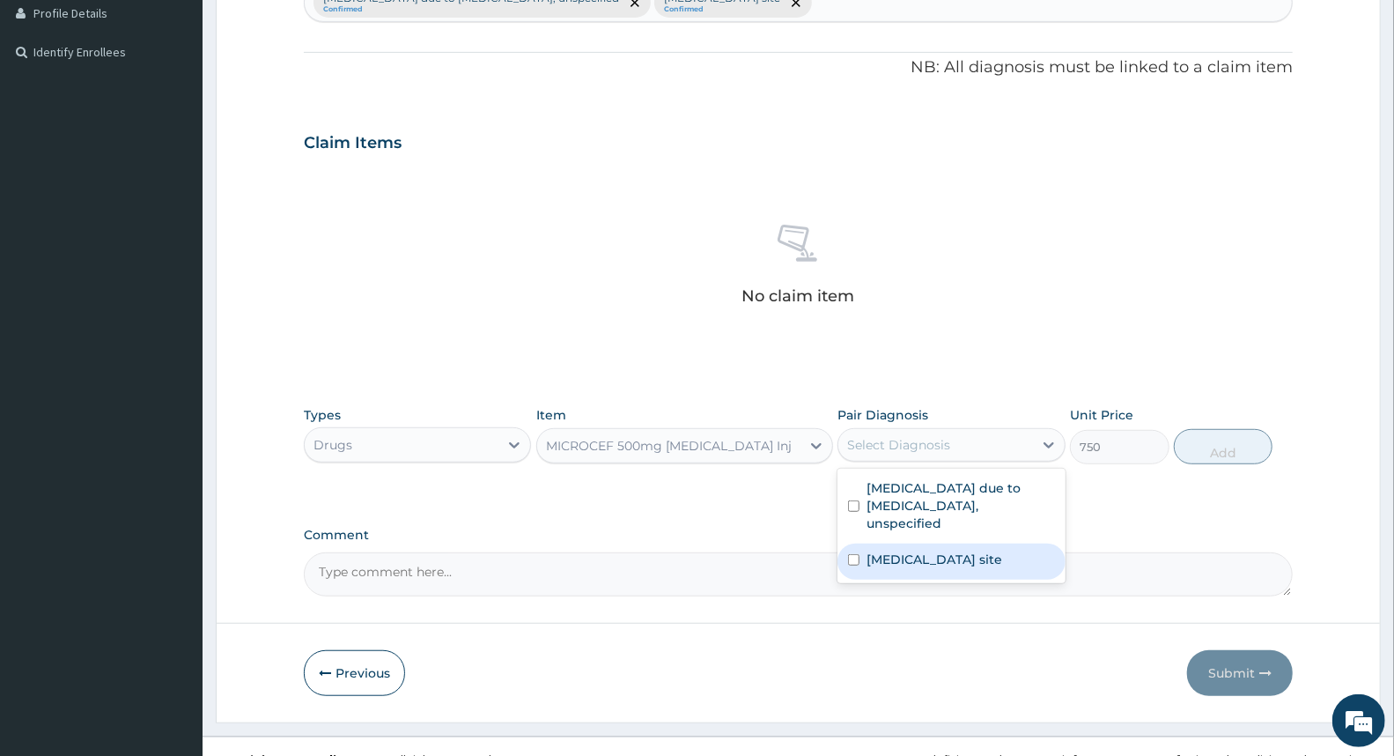
click at [930, 558] on label "[MEDICAL_DATA] site" at bounding box center [935, 559] width 136 height 18
checkbox input "true"
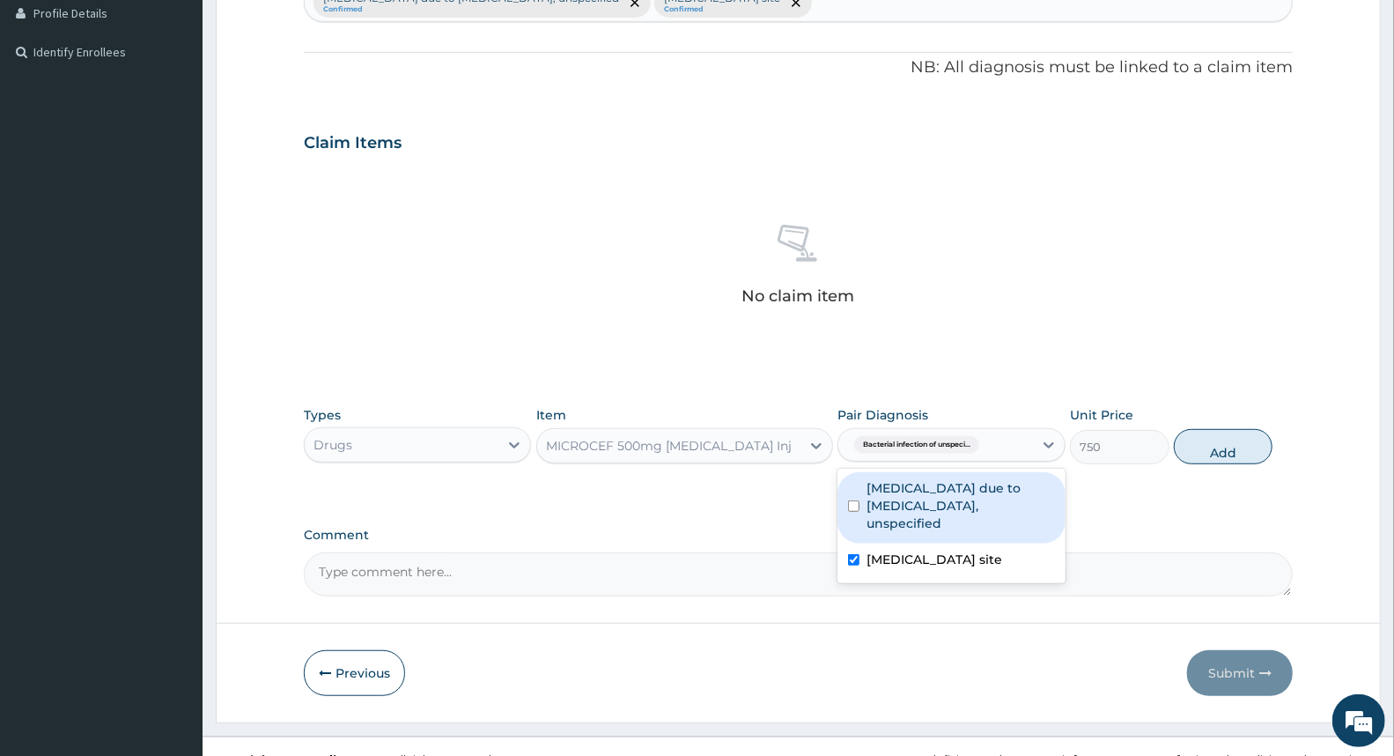
click at [822, 420] on div "Item MICROCEF 500mg [MEDICAL_DATA] Inj" at bounding box center [684, 435] width 297 height 58
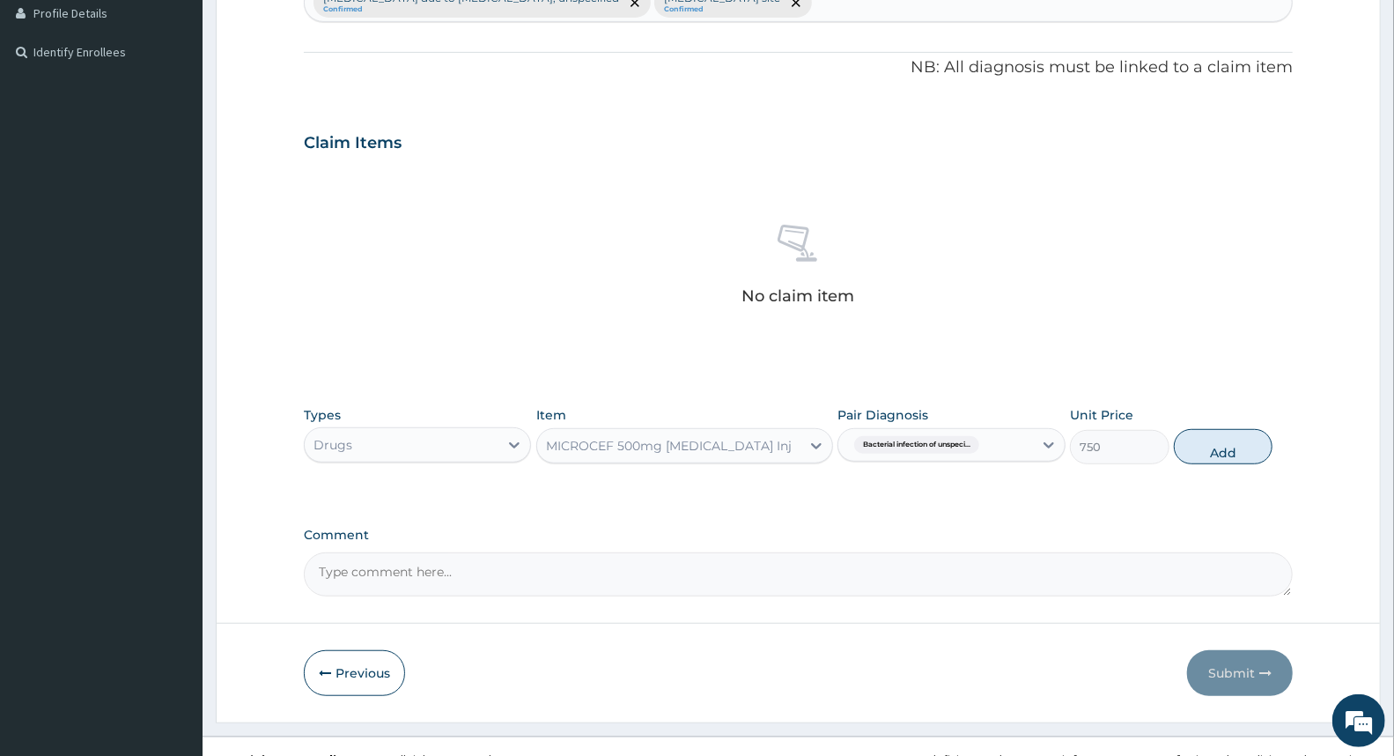
click at [799, 452] on div "MICROCEF 500mg [MEDICAL_DATA] Inj" at bounding box center [668, 446] width 263 height 28
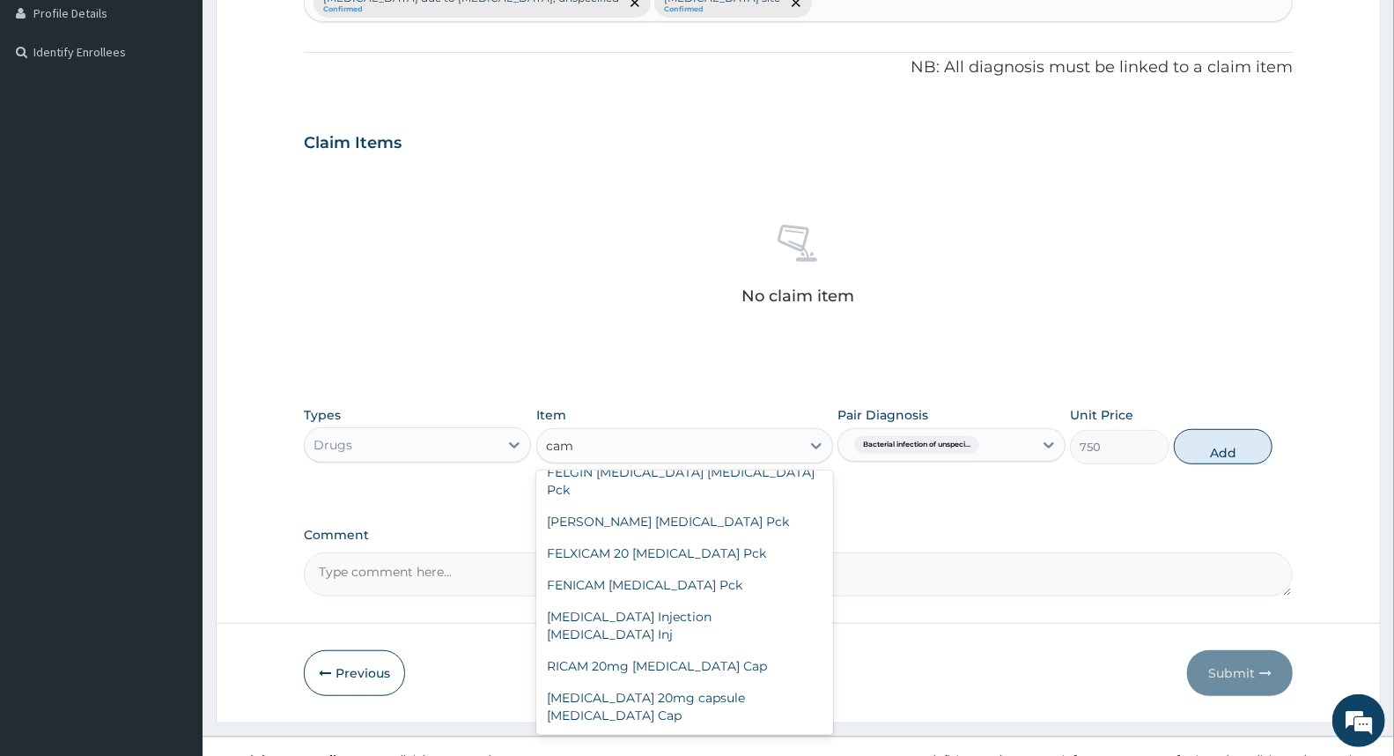
scroll to position [274, 0]
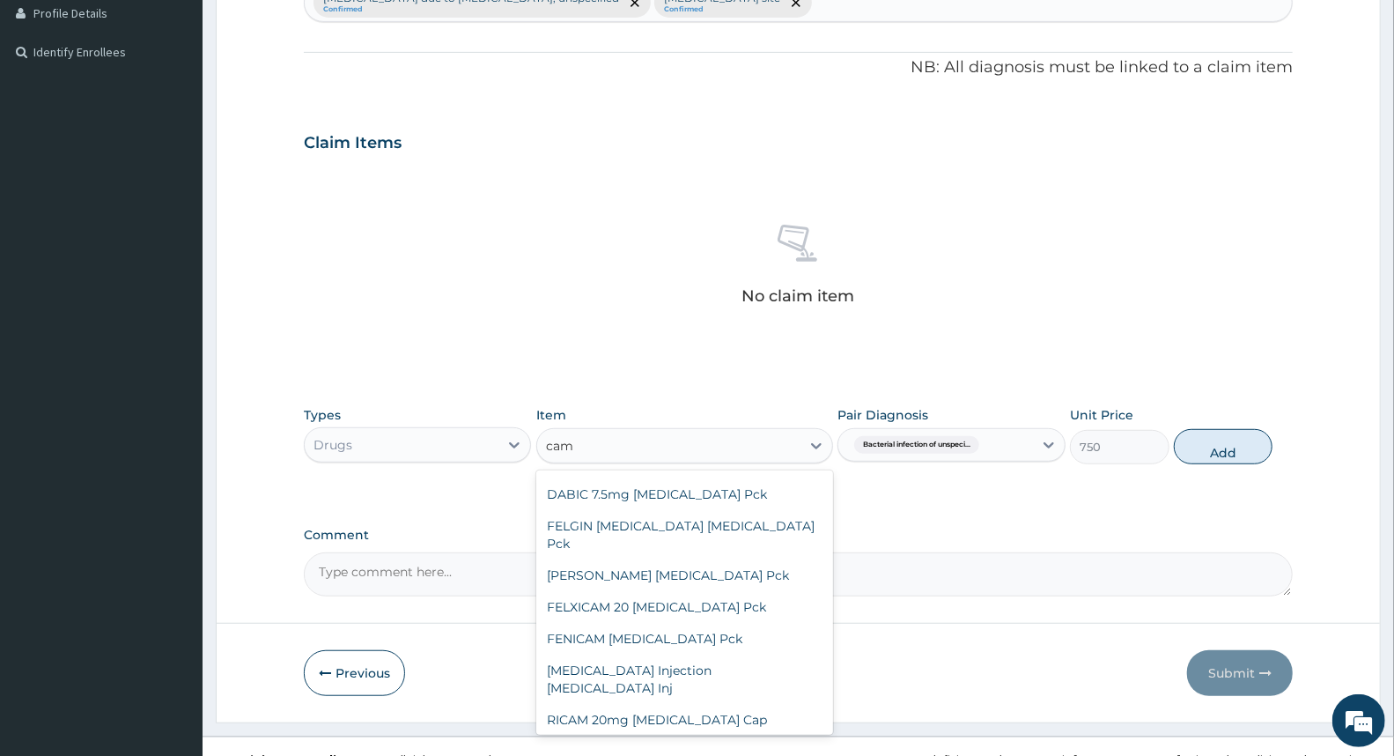
type input "camo"
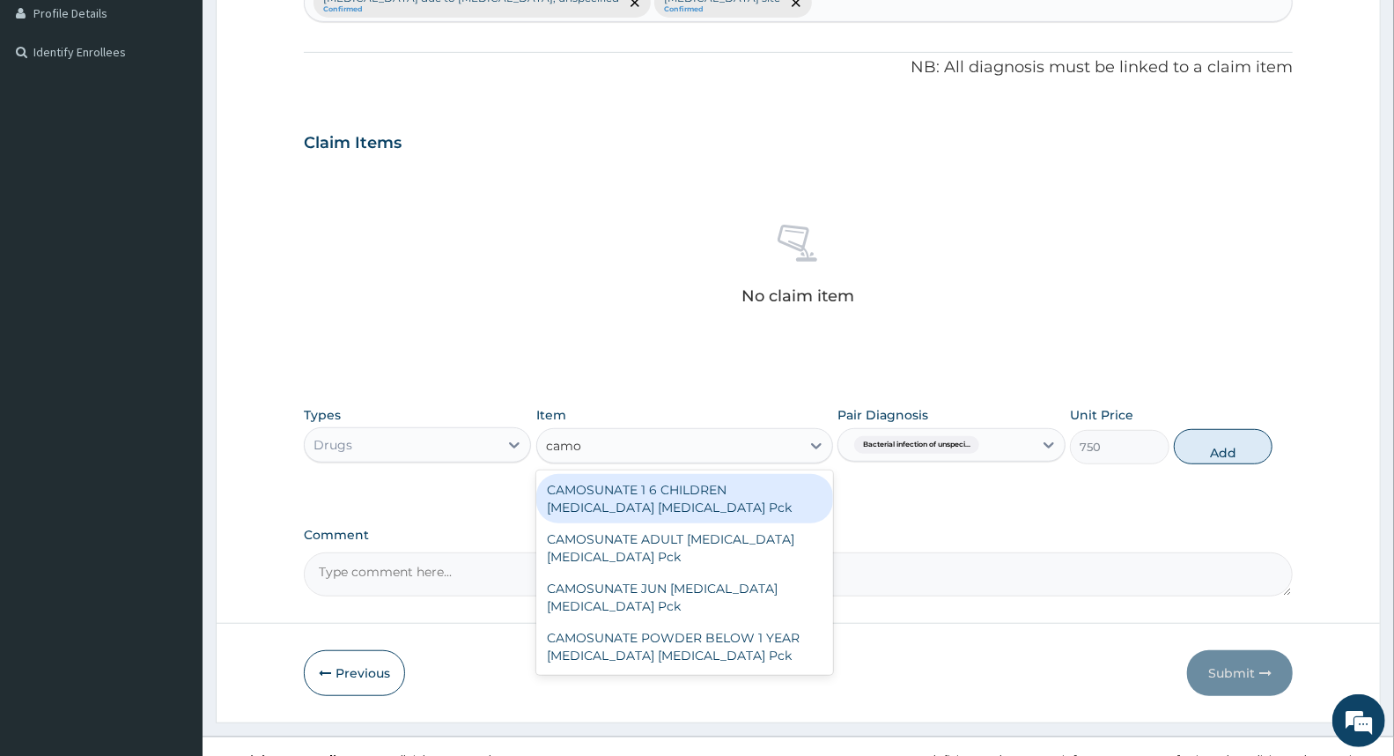
click at [732, 508] on div "CAMOSUNATE 1 6 CHILDREN [MEDICAL_DATA] [MEDICAL_DATA] Pck" at bounding box center [684, 498] width 297 height 49
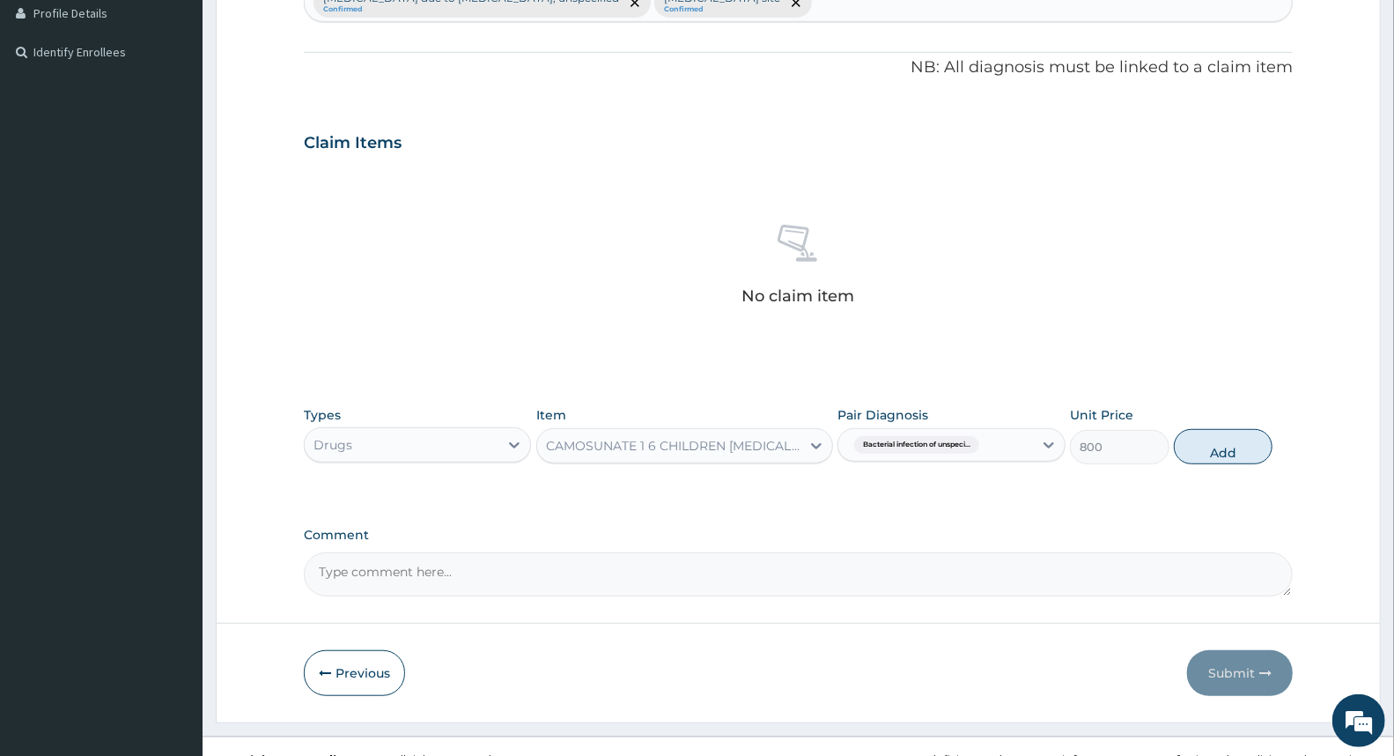
click at [782, 433] on div "CAMOSUNATE 1 6 CHILDREN [MEDICAL_DATA] [MEDICAL_DATA] Pck" at bounding box center [668, 446] width 263 height 28
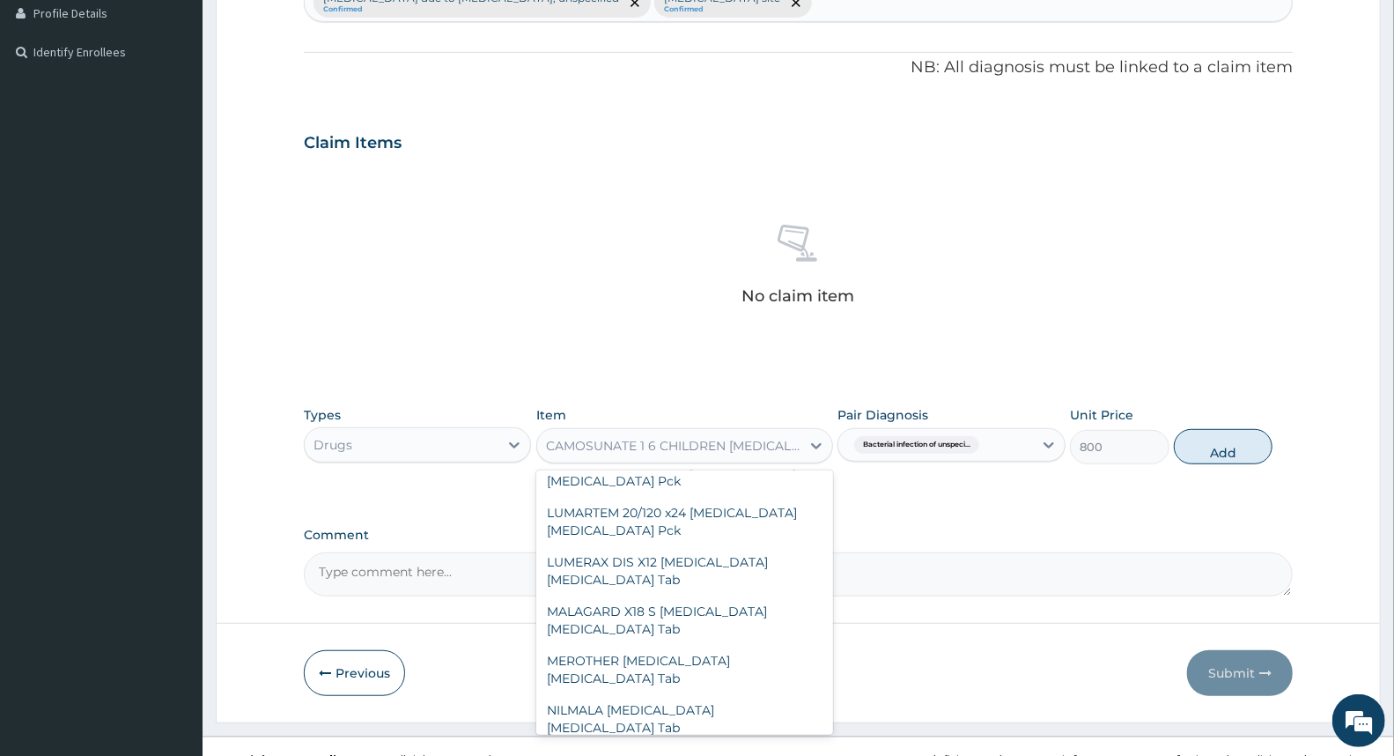
scroll to position [32699, 0]
type input "720"
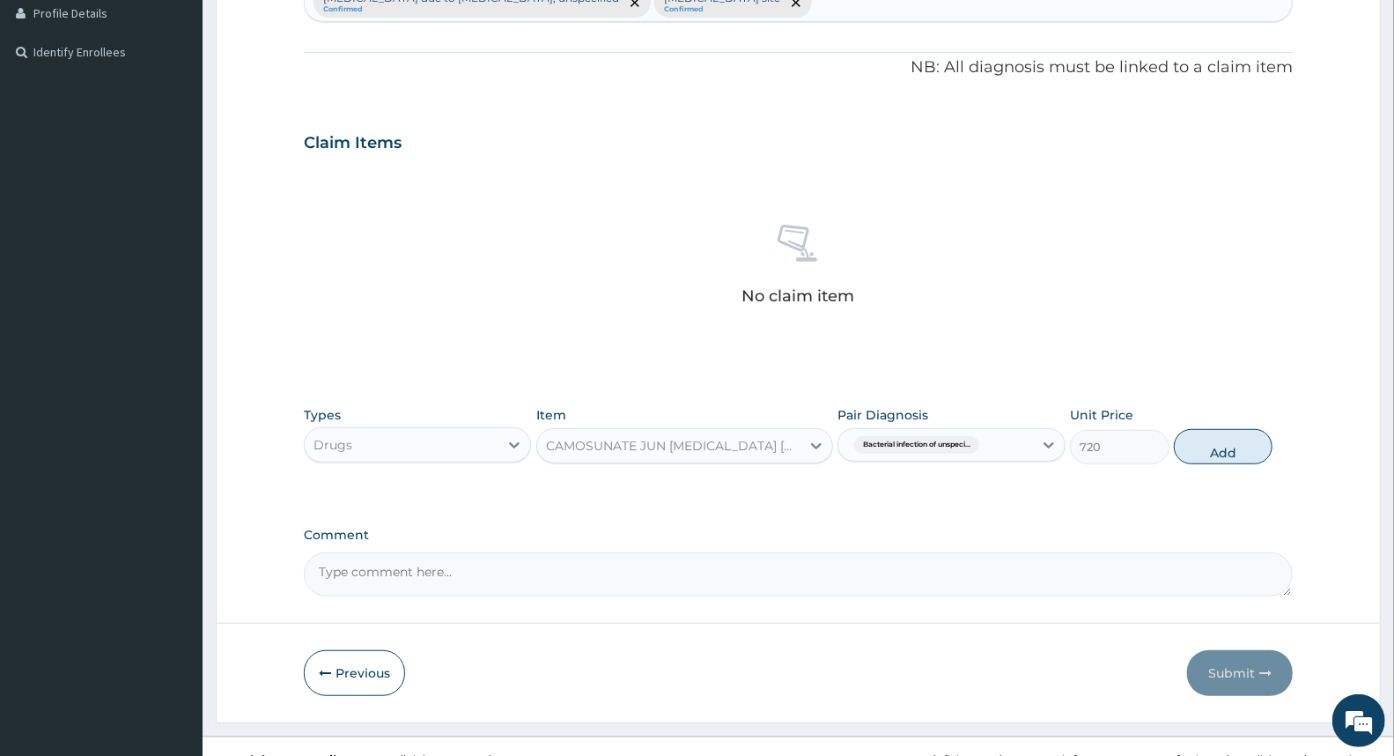
drag, startPoint x: 816, startPoint y: 444, endPoint x: 694, endPoint y: 460, distance: 122.6
click at [815, 444] on icon at bounding box center [817, 446] width 18 height 18
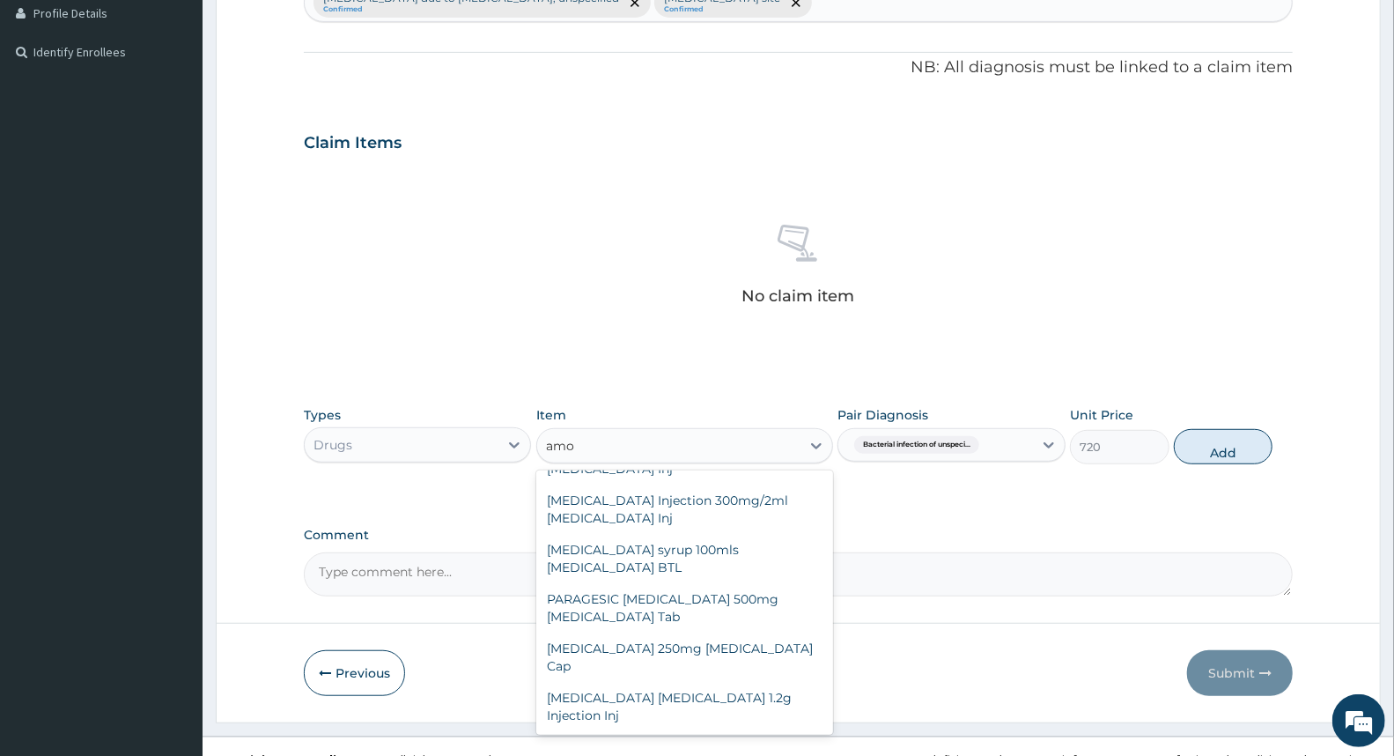
scroll to position [412, 0]
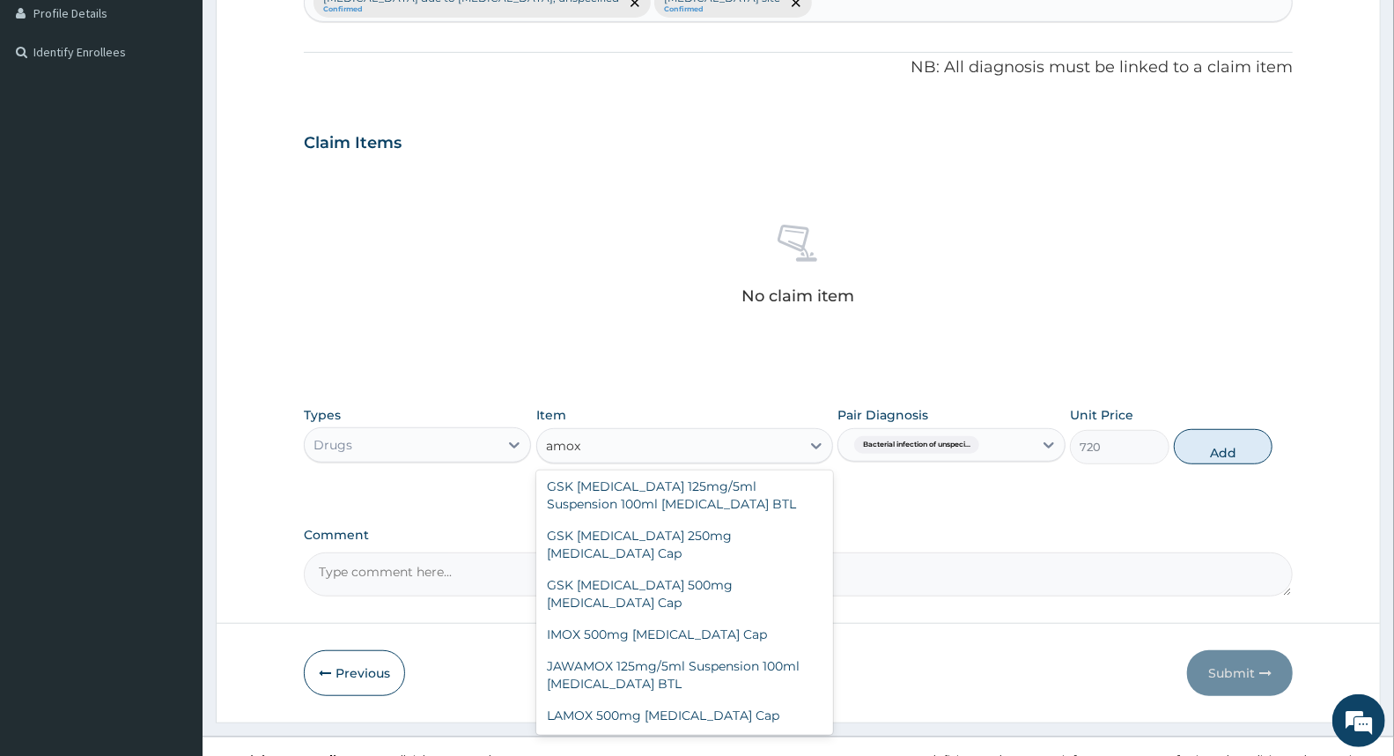
type input "amoxi"
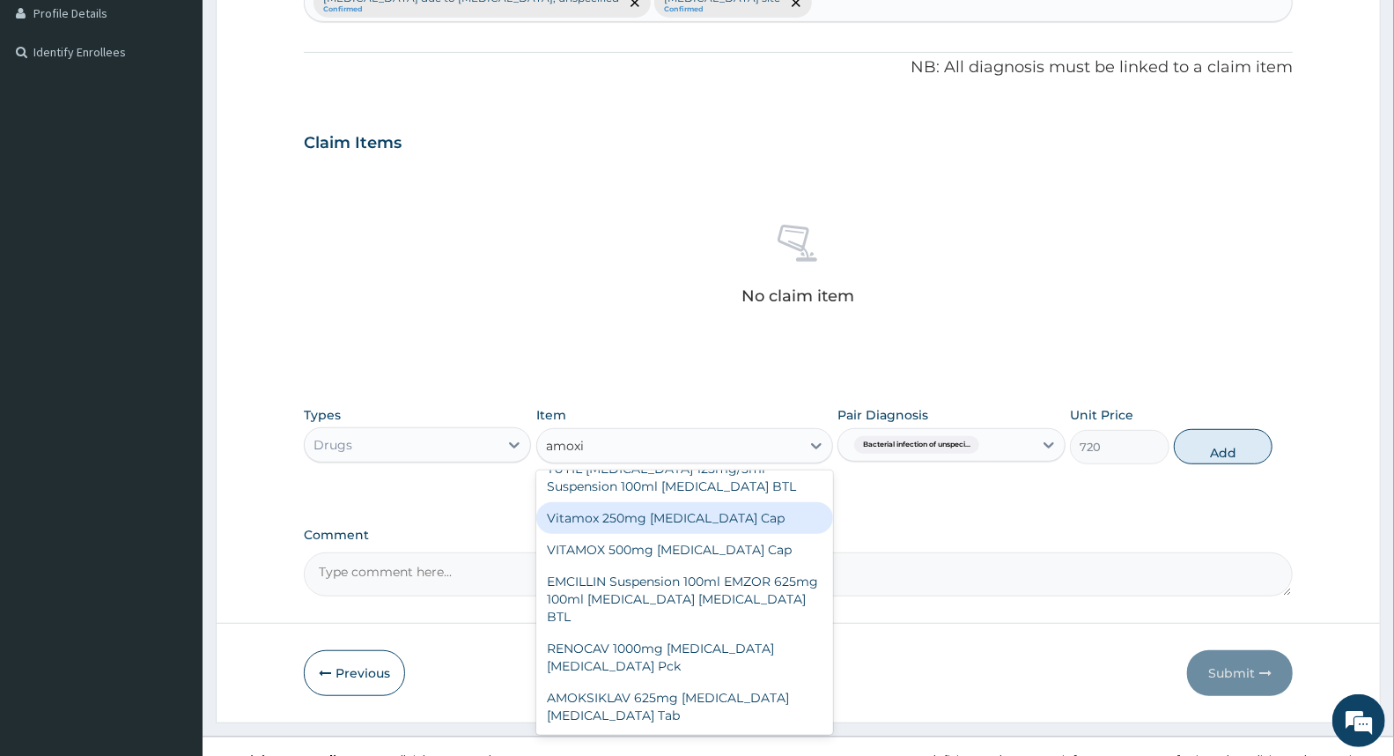
scroll to position [902, 0]
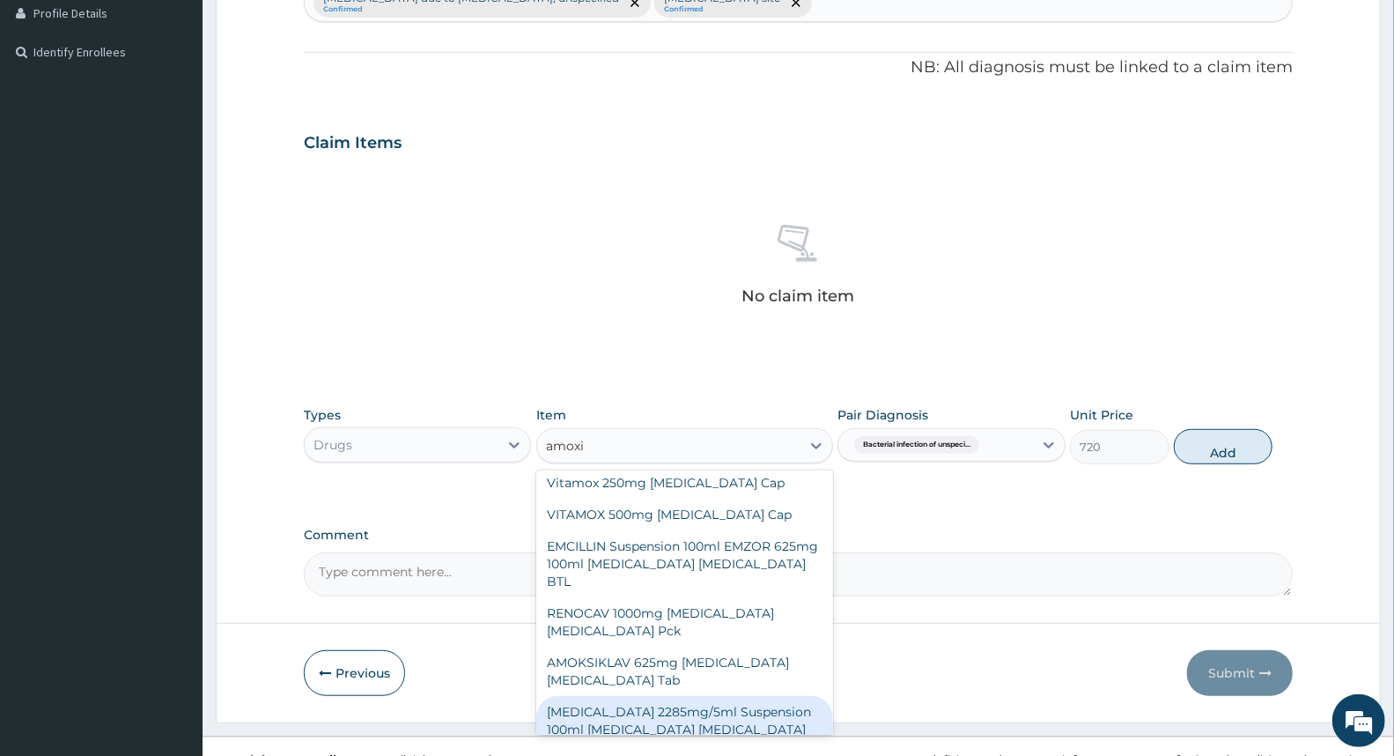
click at [678, 696] on div "[MEDICAL_DATA] 2285mg/5ml Suspension 100ml [MEDICAL_DATA] [MEDICAL_DATA] BTL" at bounding box center [684, 729] width 297 height 67
type input "300"
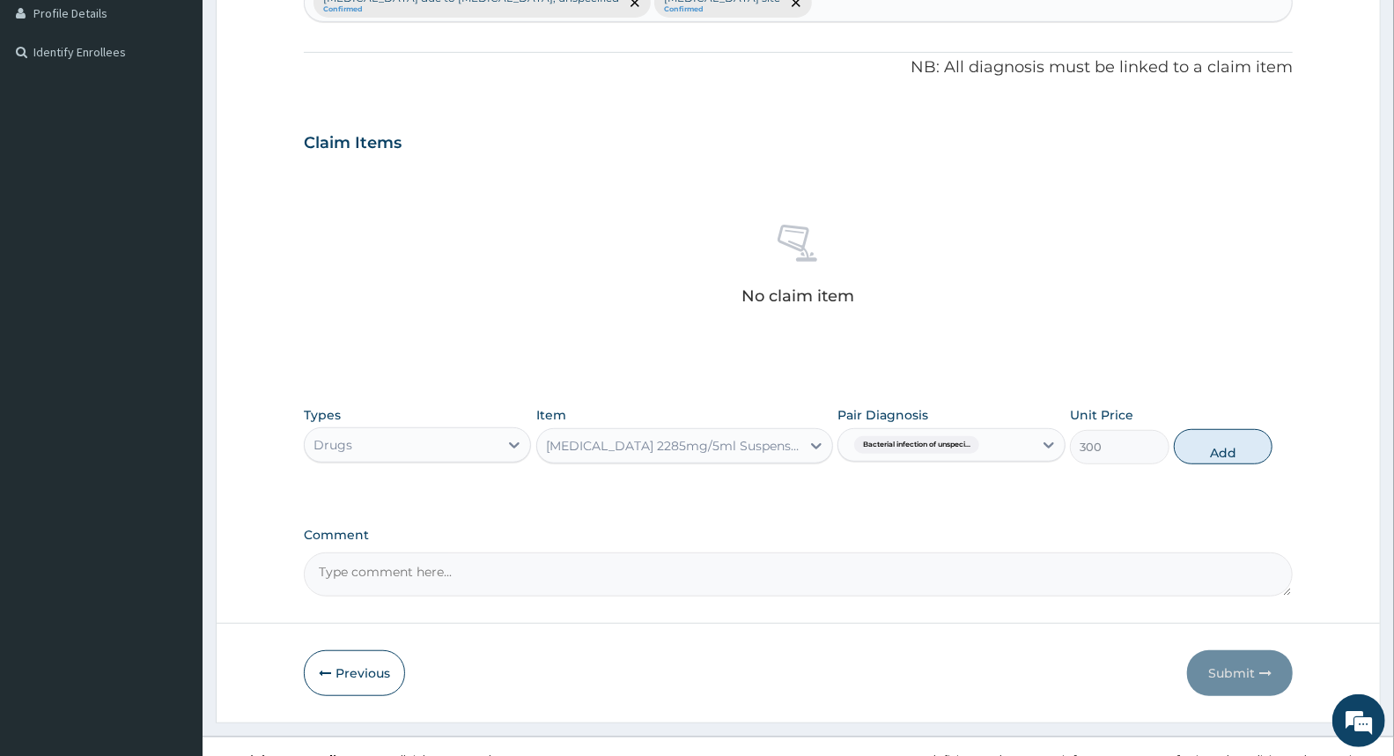
click at [926, 543] on div "Comment" at bounding box center [798, 562] width 989 height 69
drag, startPoint x: 743, startPoint y: 504, endPoint x: 806, endPoint y: 488, distance: 64.5
click at [761, 500] on div "PA Code / Prescription Code Enter Code(Secondary Care Only) Encounter Date [DAT…" at bounding box center [798, 137] width 989 height 917
click at [786, 454] on div "[MEDICAL_DATA] 2285mg/5ml Suspension 100ml [MEDICAL_DATA] [MEDICAL_DATA] BTL" at bounding box center [668, 446] width 263 height 28
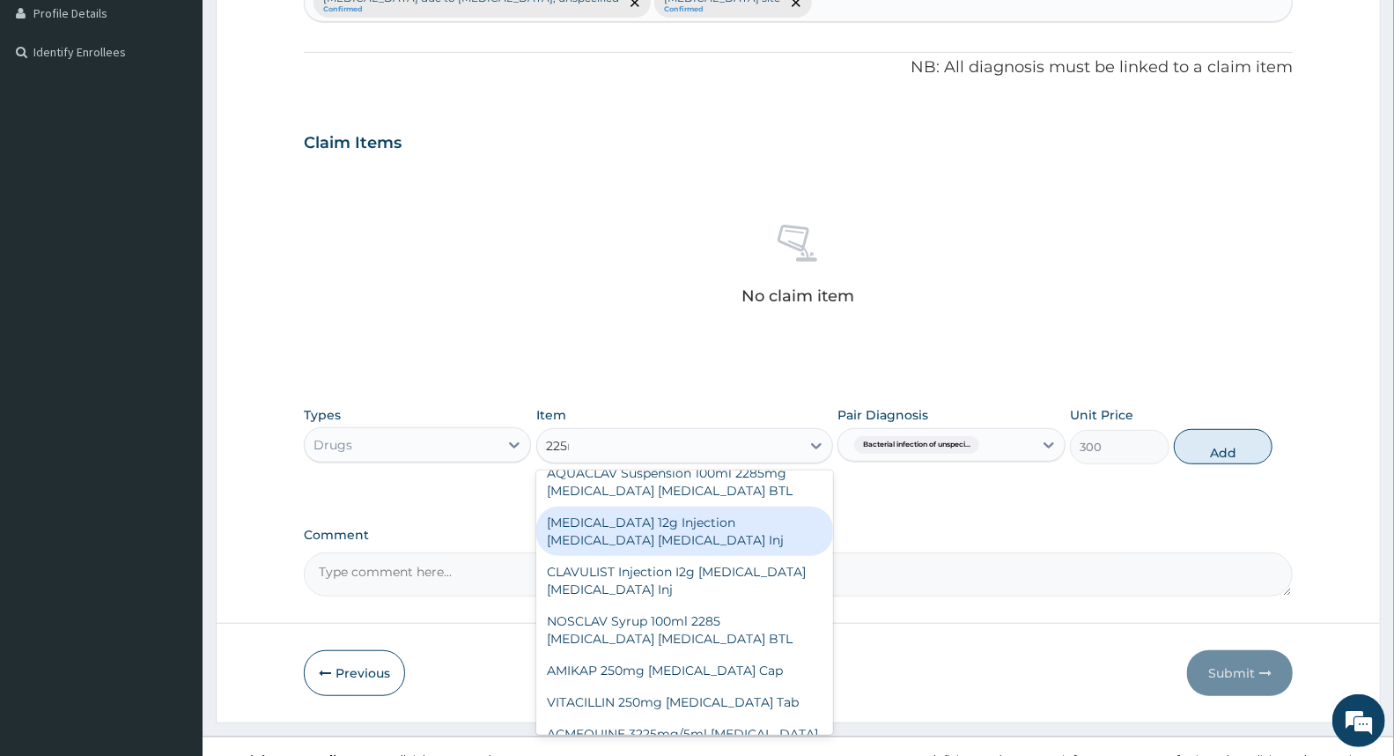
scroll to position [0, 0]
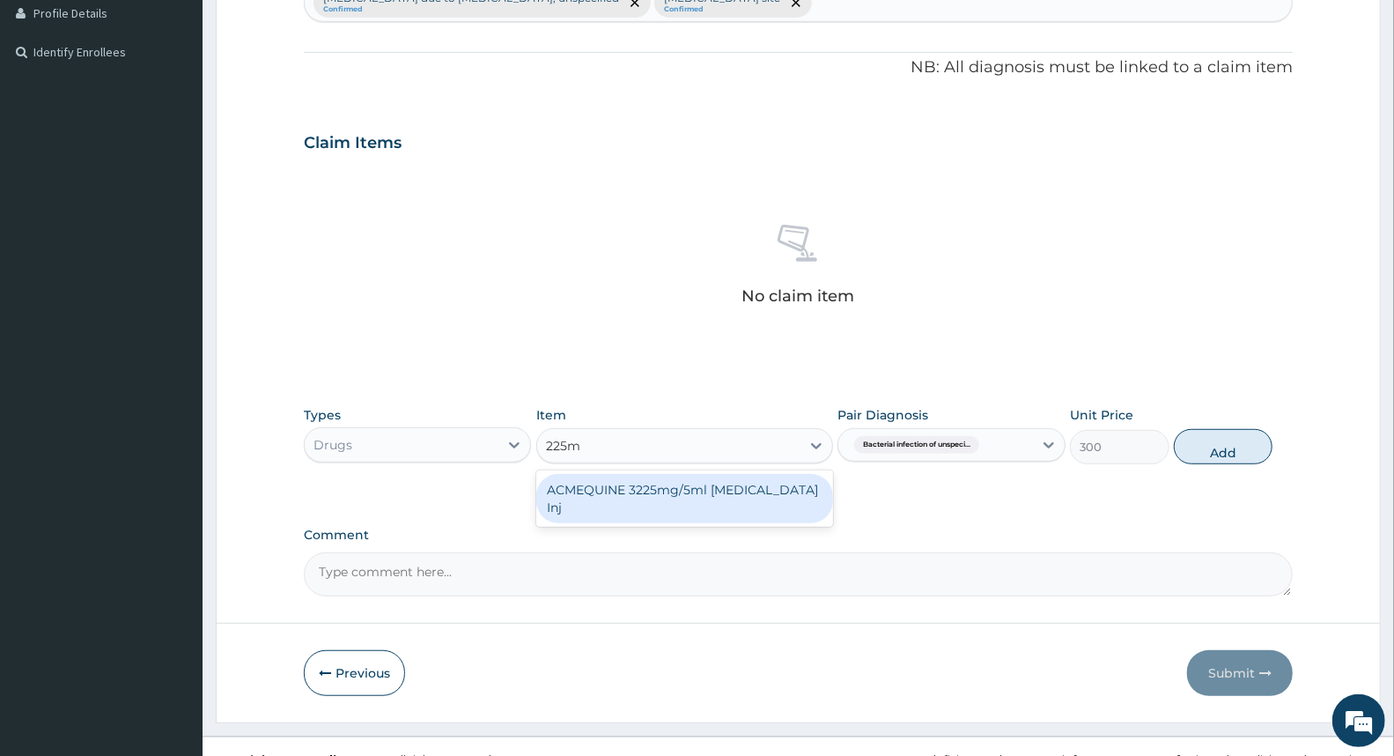
type input "225"
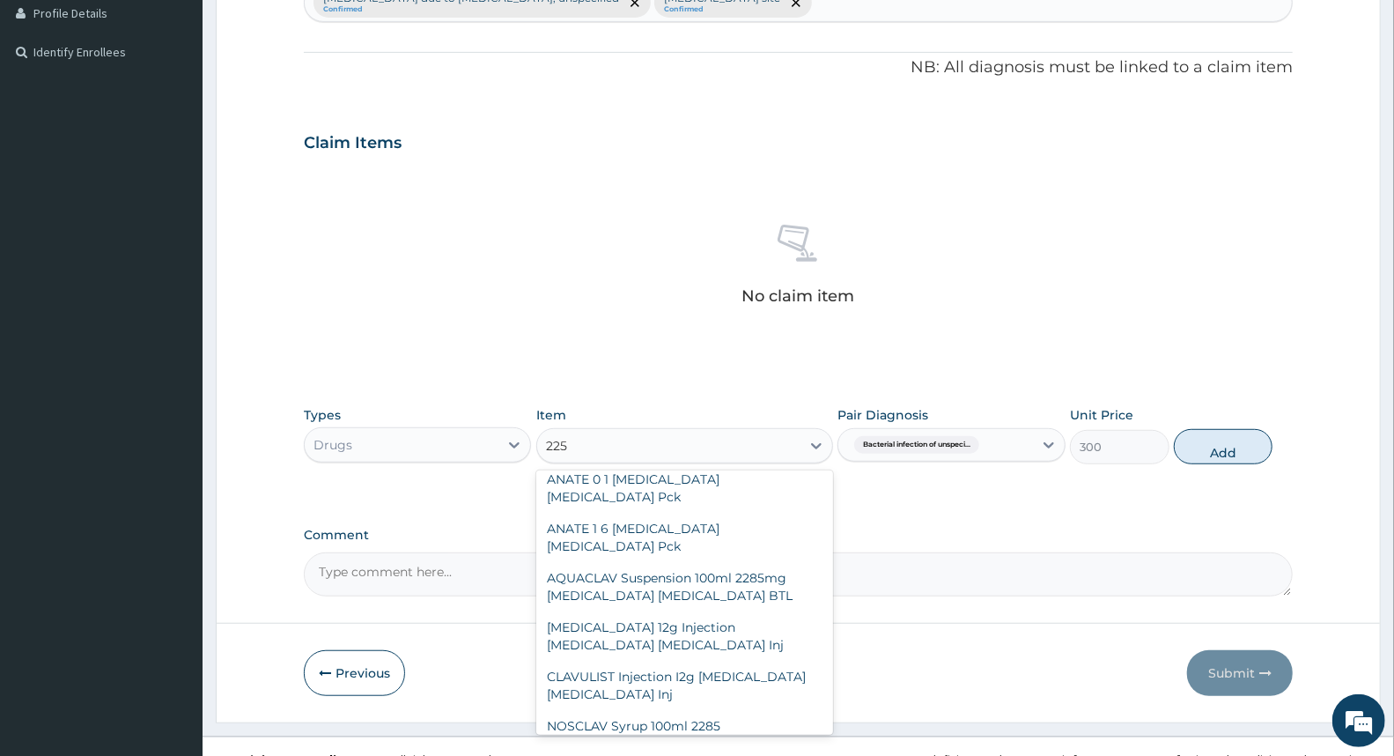
scroll to position [196, 0]
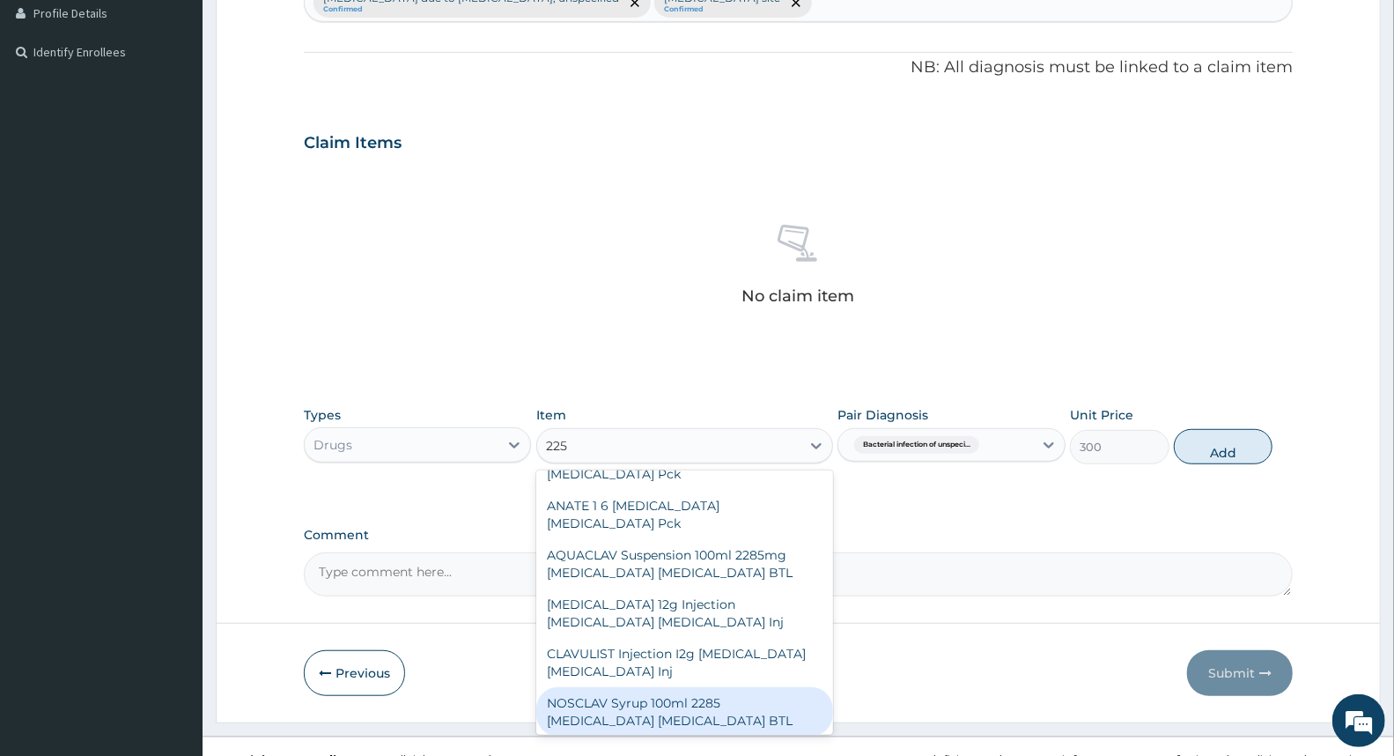
click at [752, 687] on div "NOSCLAV Syrup 100ml 2285 [MEDICAL_DATA] [MEDICAL_DATA] BTL" at bounding box center [684, 711] width 297 height 49
type input "2000"
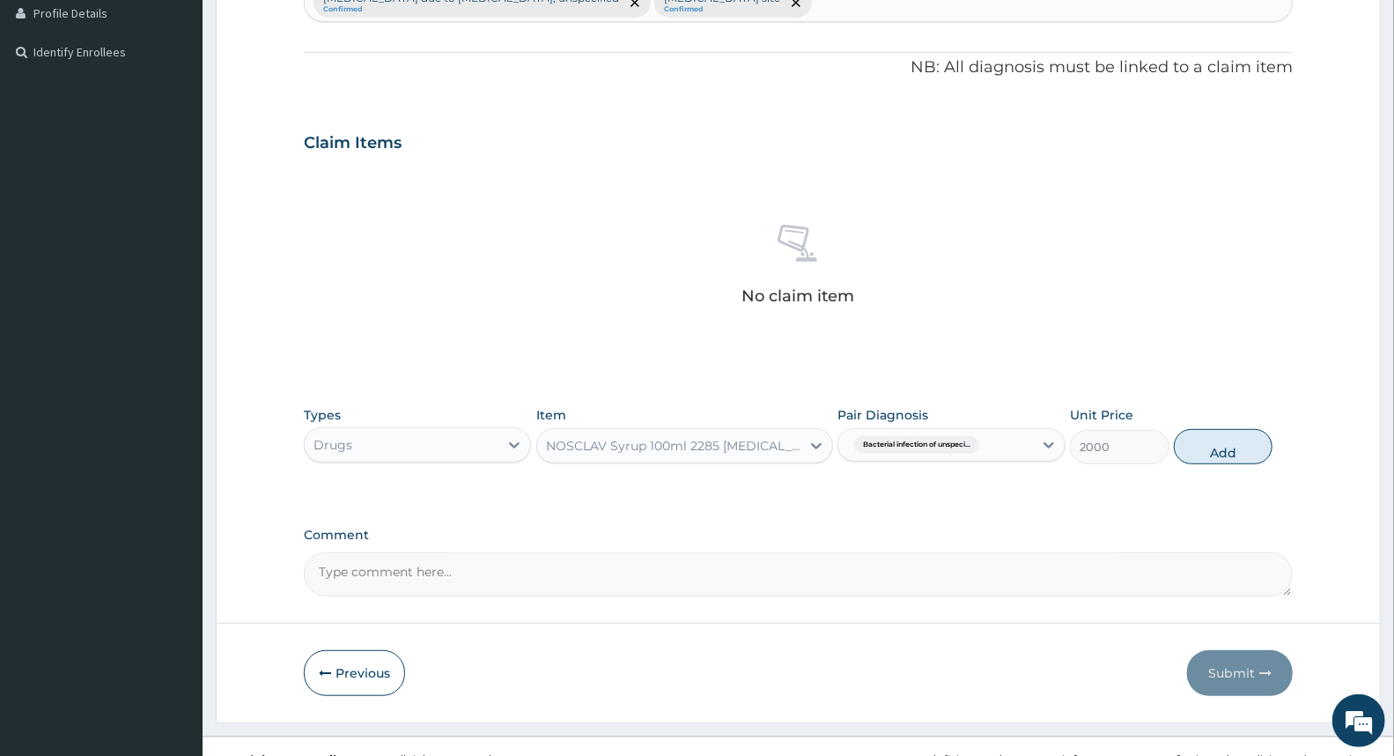
click at [969, 515] on div "PA Code / Prescription Code Enter Code(Secondary Care Only) Encounter Date [DAT…" at bounding box center [798, 137] width 989 height 917
click at [992, 248] on div "No claim item" at bounding box center [798, 267] width 989 height 203
click at [883, 299] on div "No claim item" at bounding box center [798, 267] width 989 height 203
click at [796, 447] on div "NOSCLAV Syrup 100ml 2285 [MEDICAL_DATA] [MEDICAL_DATA] BTL" at bounding box center [674, 446] width 256 height 18
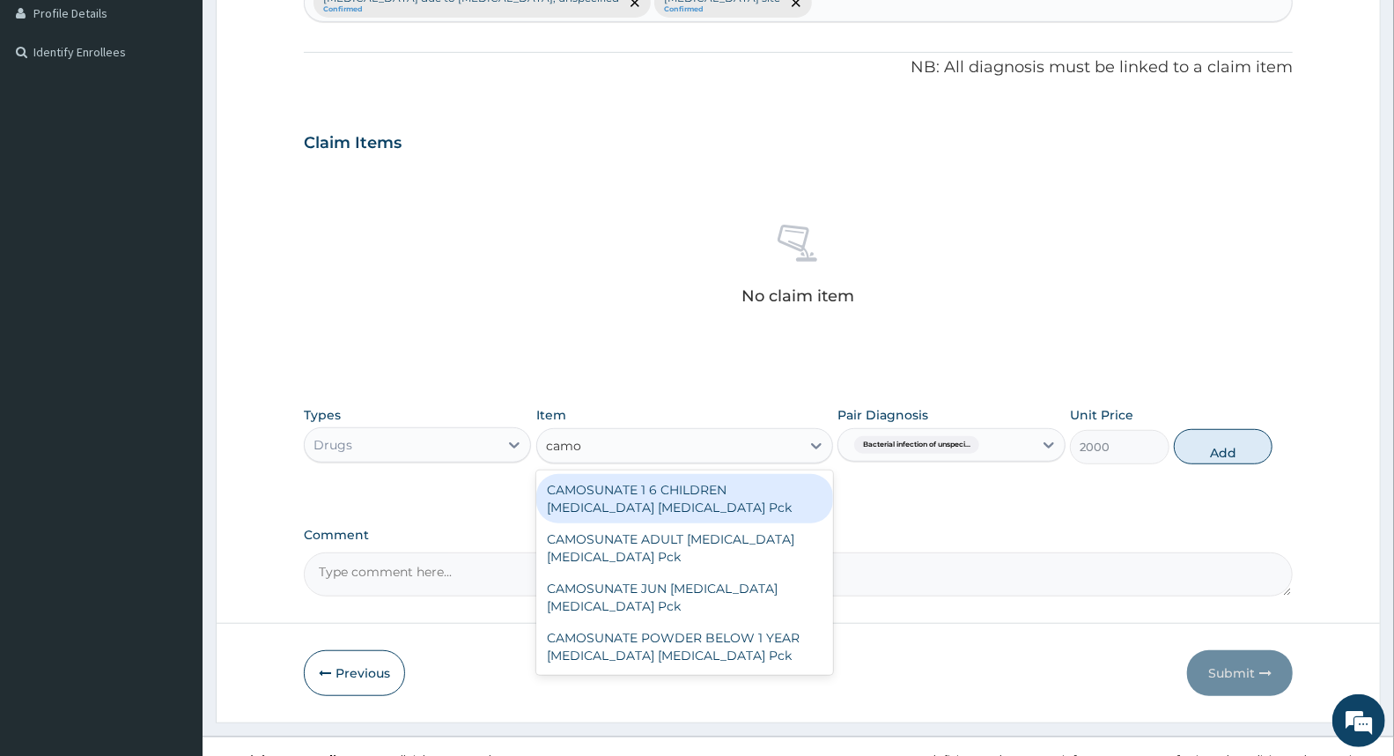
scroll to position [0, 0]
type input "camosu"
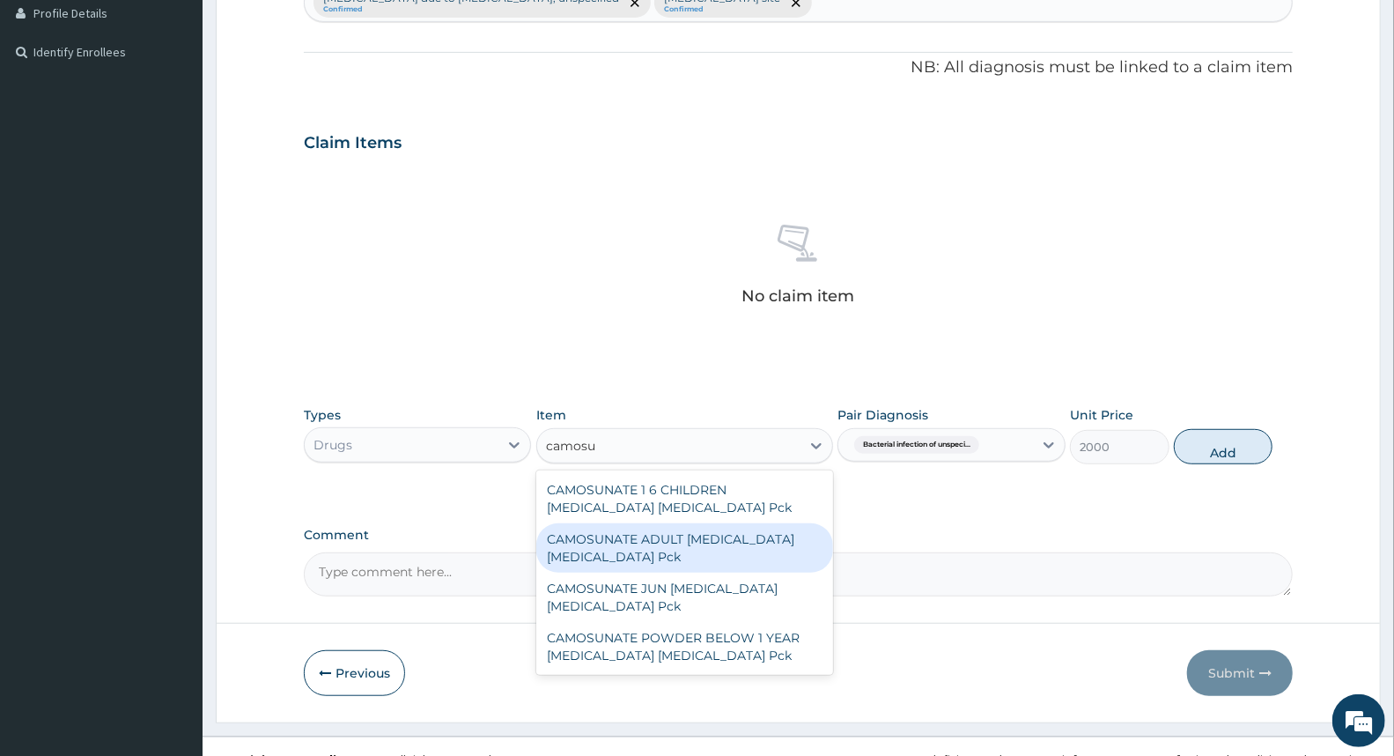
click at [762, 542] on div "CAMOSUNATE ADULT [MEDICAL_DATA] [MEDICAL_DATA] Pck" at bounding box center [684, 547] width 297 height 49
type input "950"
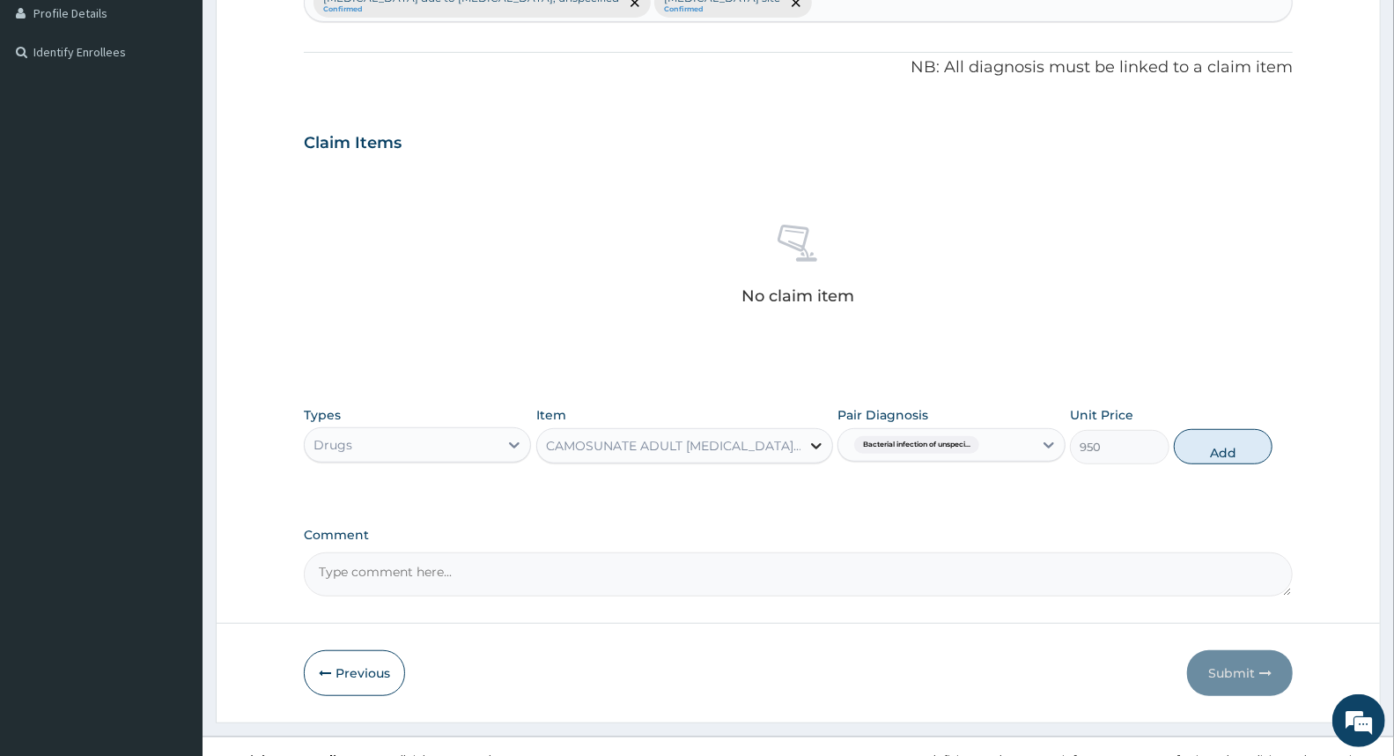
click at [824, 452] on icon at bounding box center [817, 446] width 18 height 18
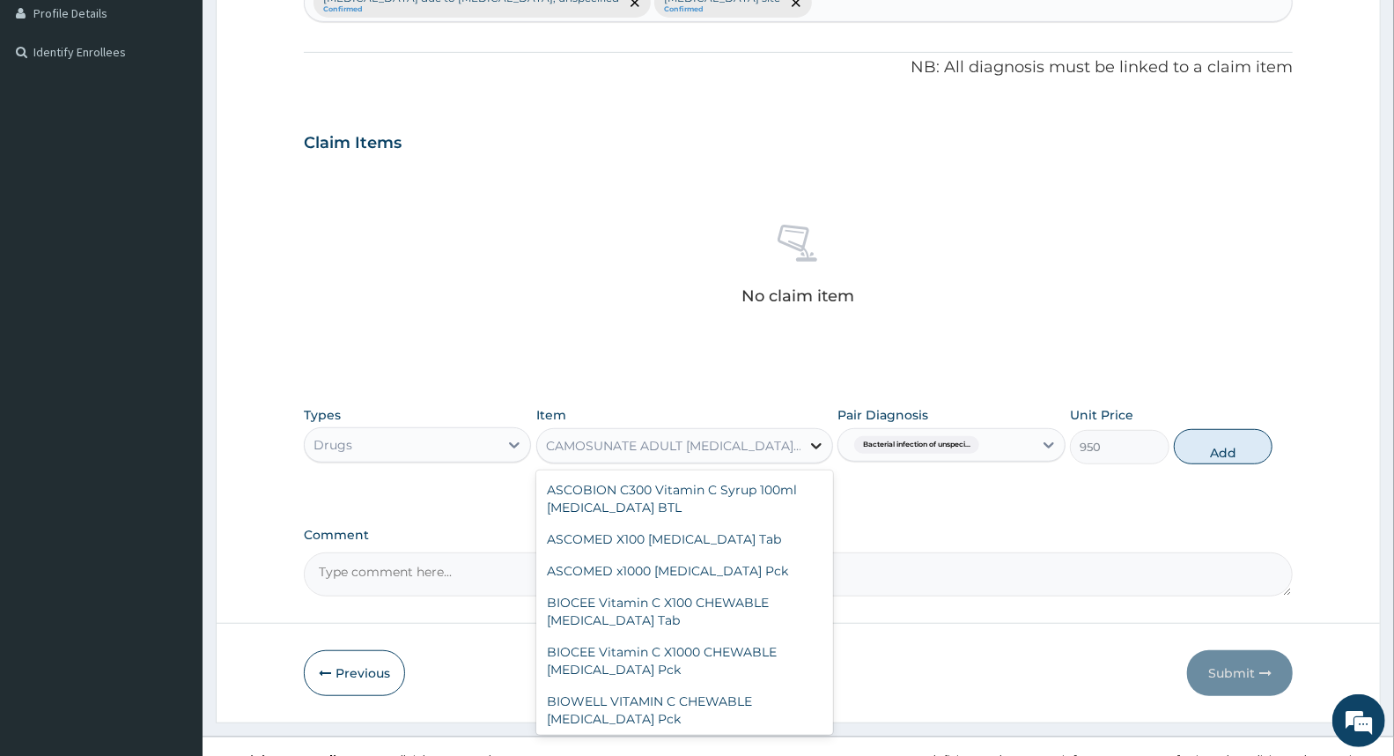
scroll to position [32554, 0]
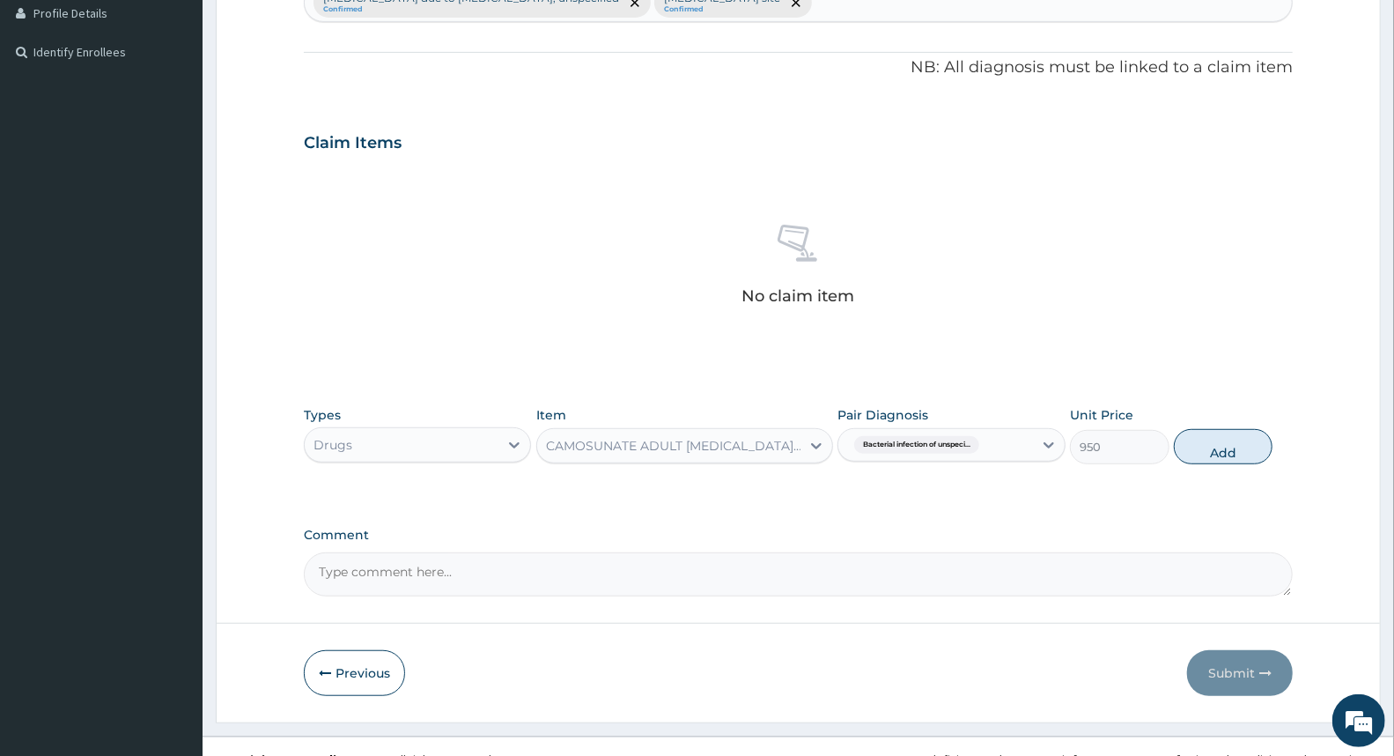
click at [1013, 523] on div "PA Code / Prescription Code Enter Code(Secondary Care Only) Encounter Date [DAT…" at bounding box center [798, 137] width 989 height 917
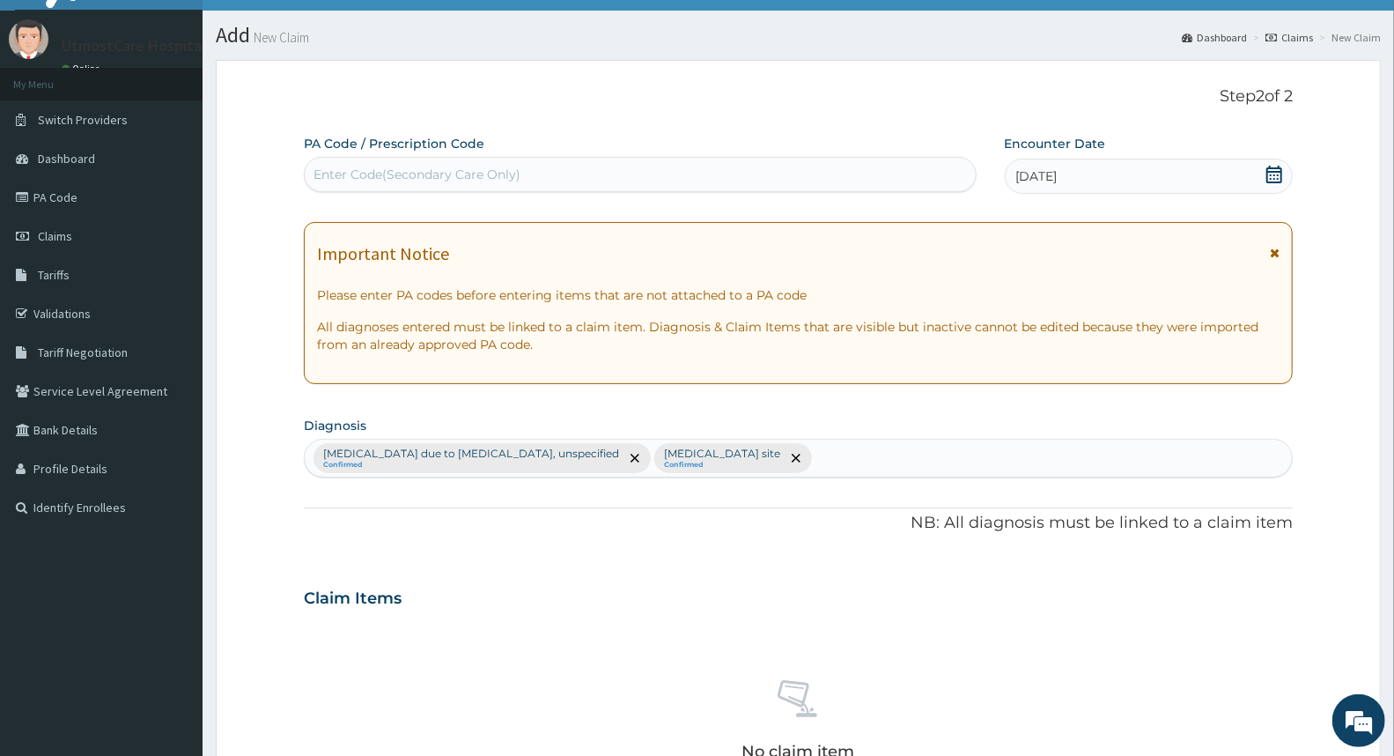
scroll to position [0, 0]
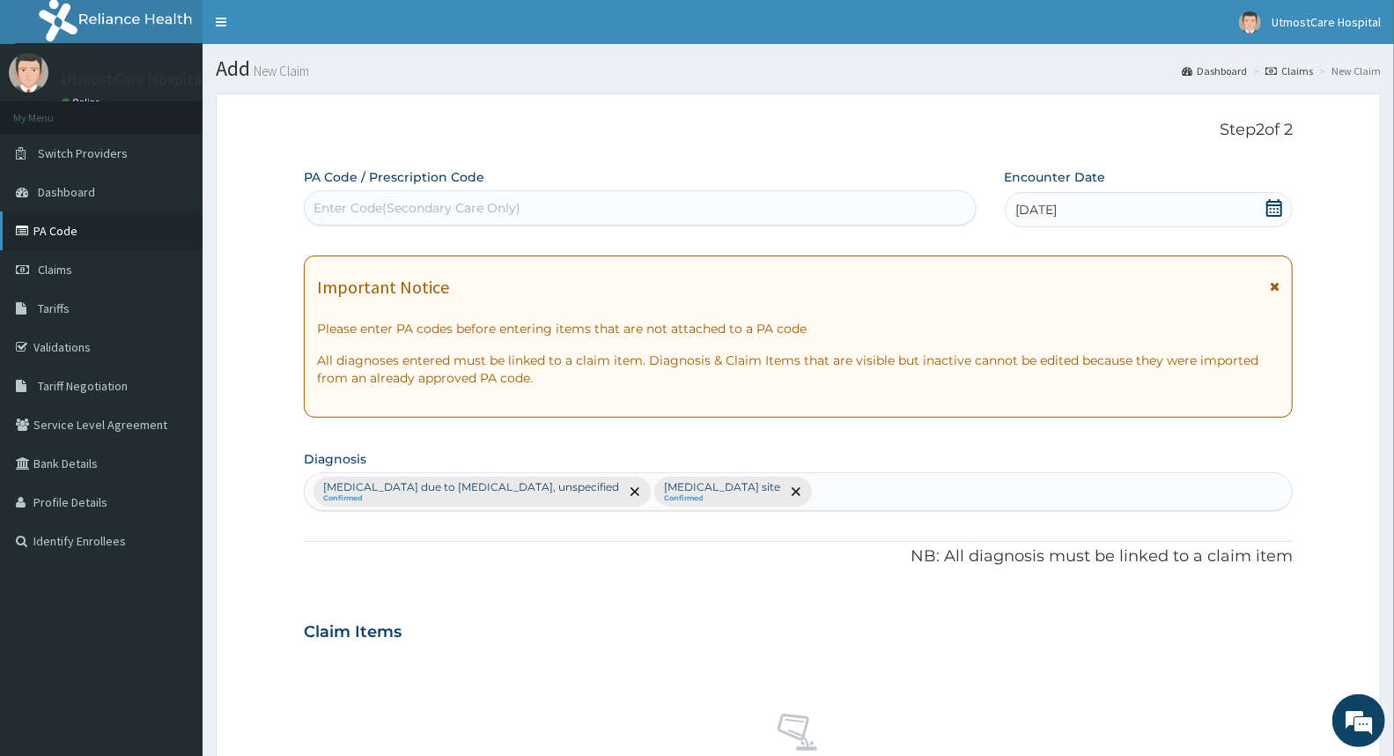
click at [91, 242] on link "PA Code" at bounding box center [101, 230] width 203 height 39
